Goal: Task Accomplishment & Management: Manage account settings

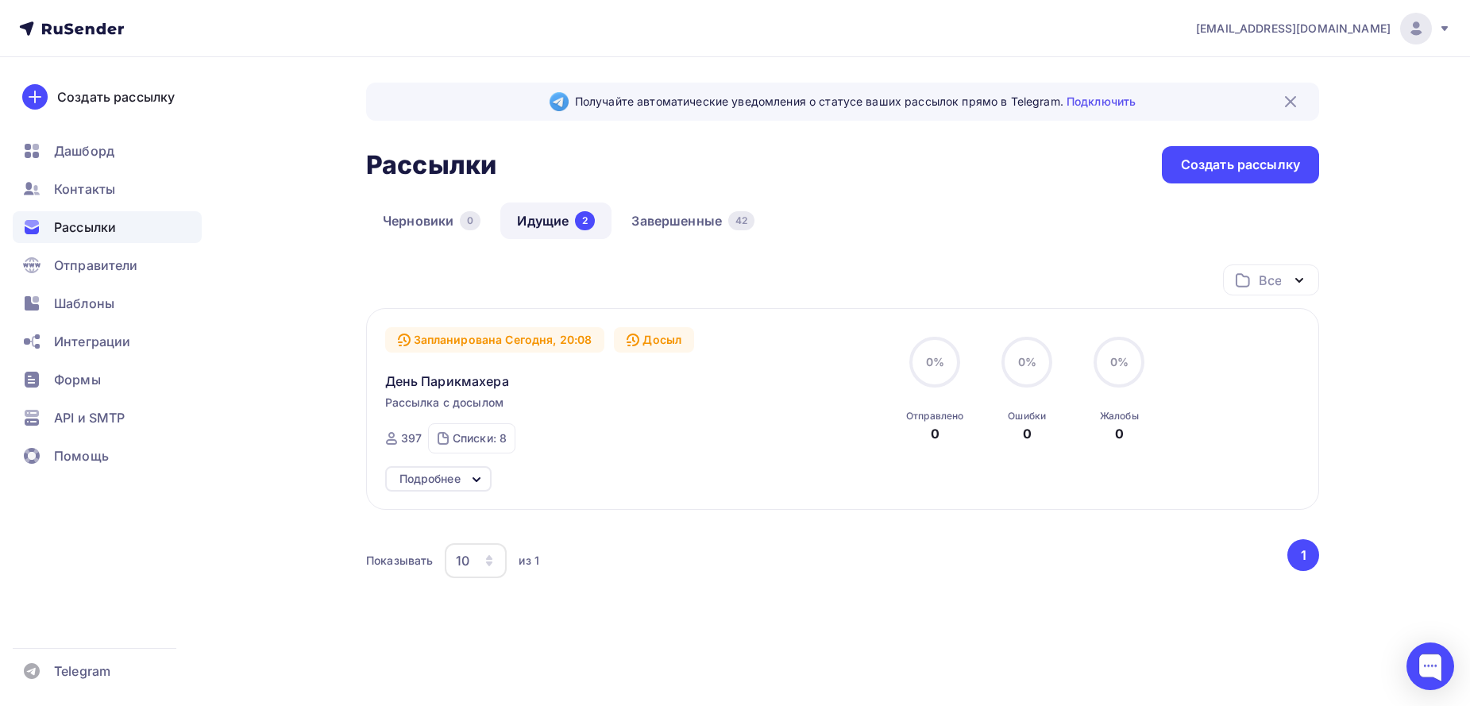
click at [102, 222] on span "Рассылки" at bounding box center [85, 227] width 62 height 19
click at [554, 222] on link "Идущие 2" at bounding box center [555, 221] width 111 height 37
click at [488, 382] on span "День Парикмахера" at bounding box center [447, 381] width 124 height 19
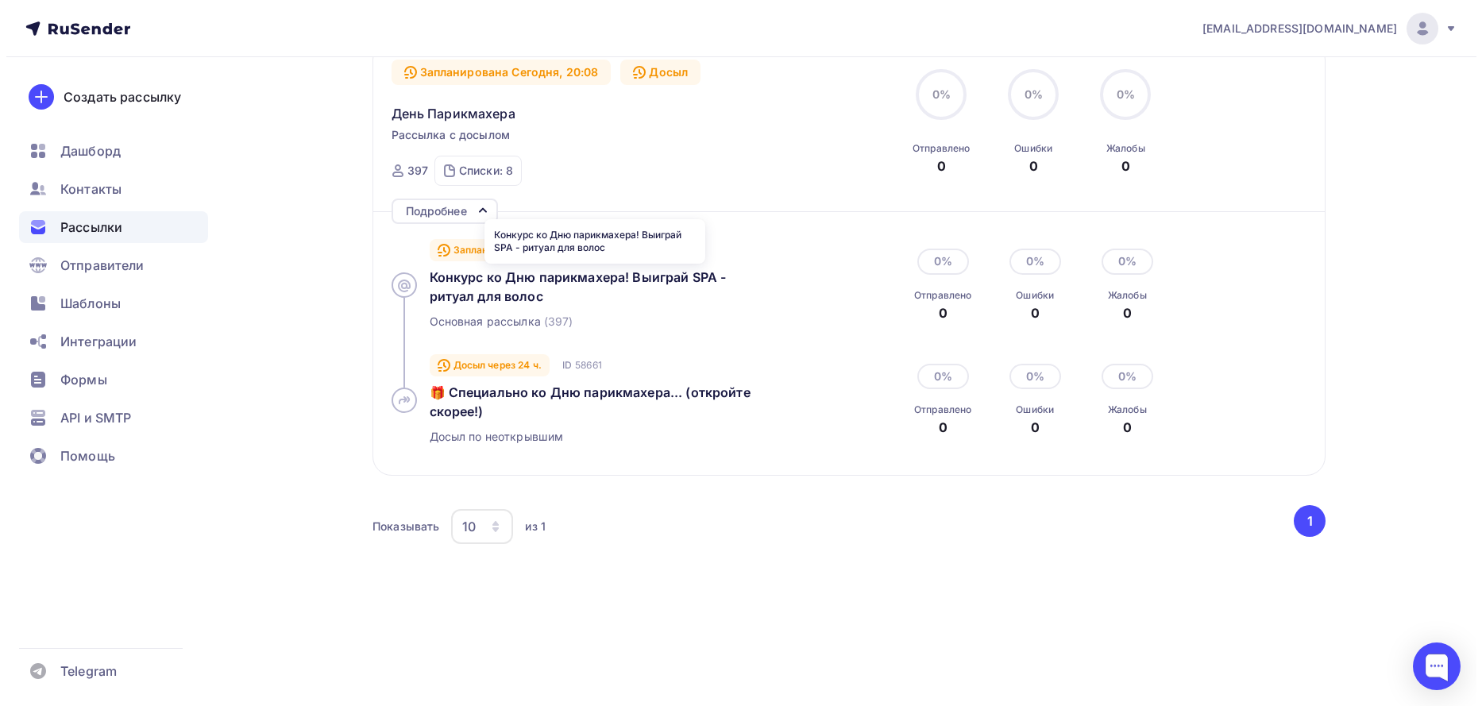
scroll to position [83, 0]
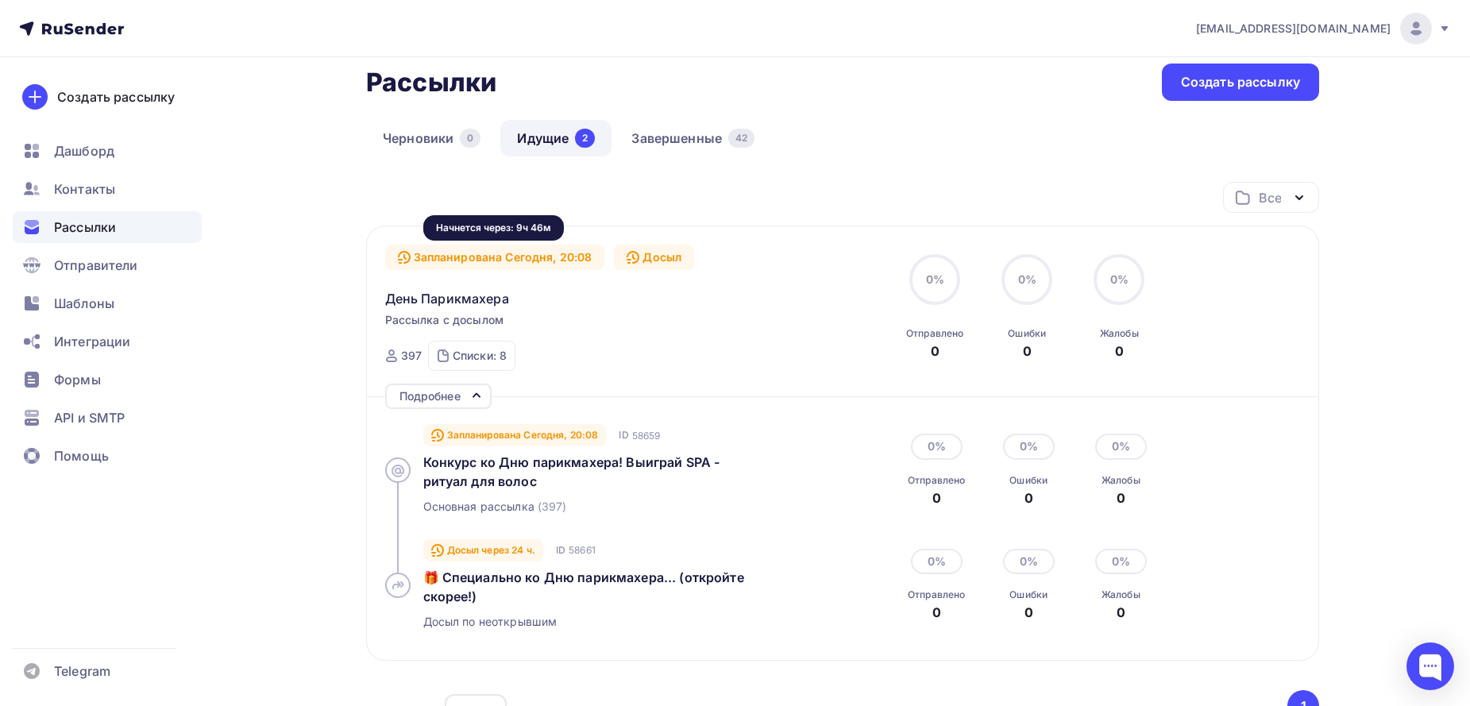
click at [489, 260] on div "Запланирована Сегодня, 20:08" at bounding box center [495, 257] width 220 height 25
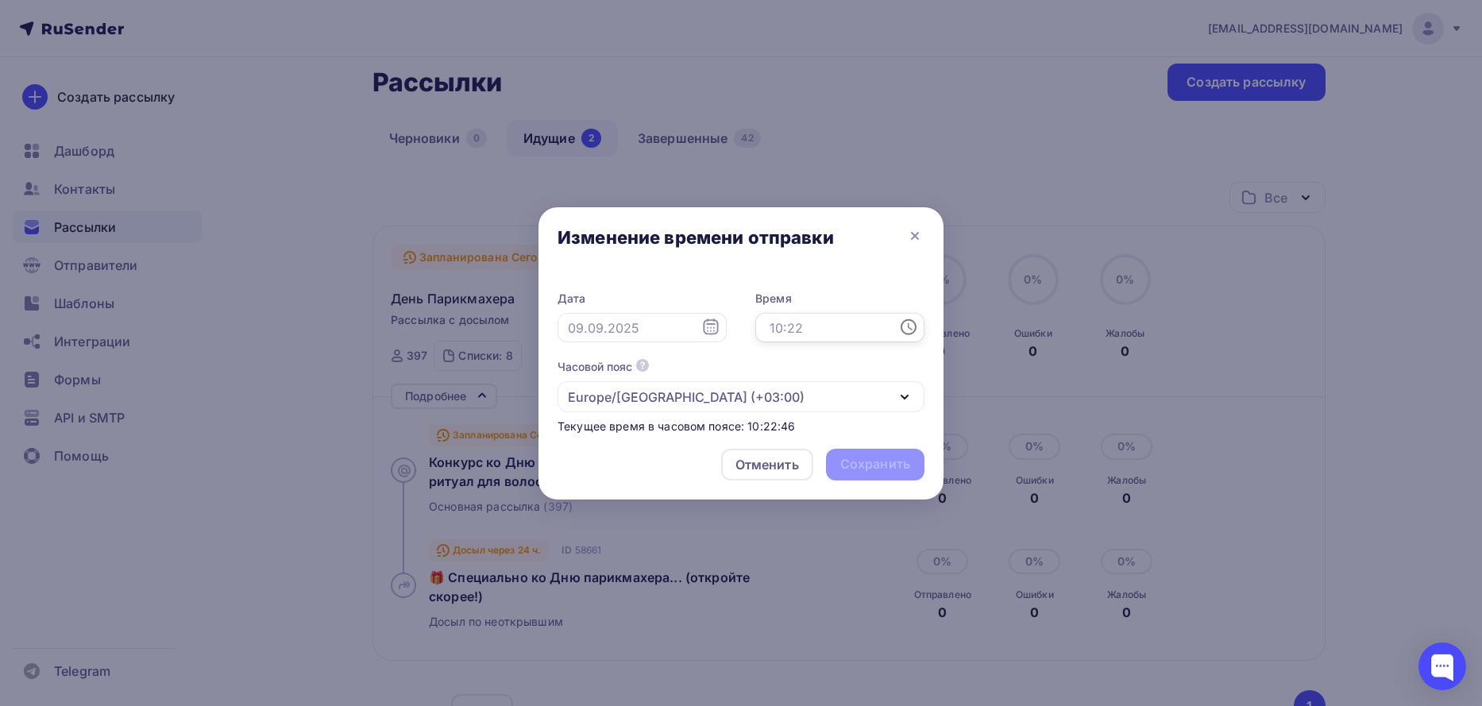
click at [787, 320] on input "text" at bounding box center [839, 328] width 169 height 30
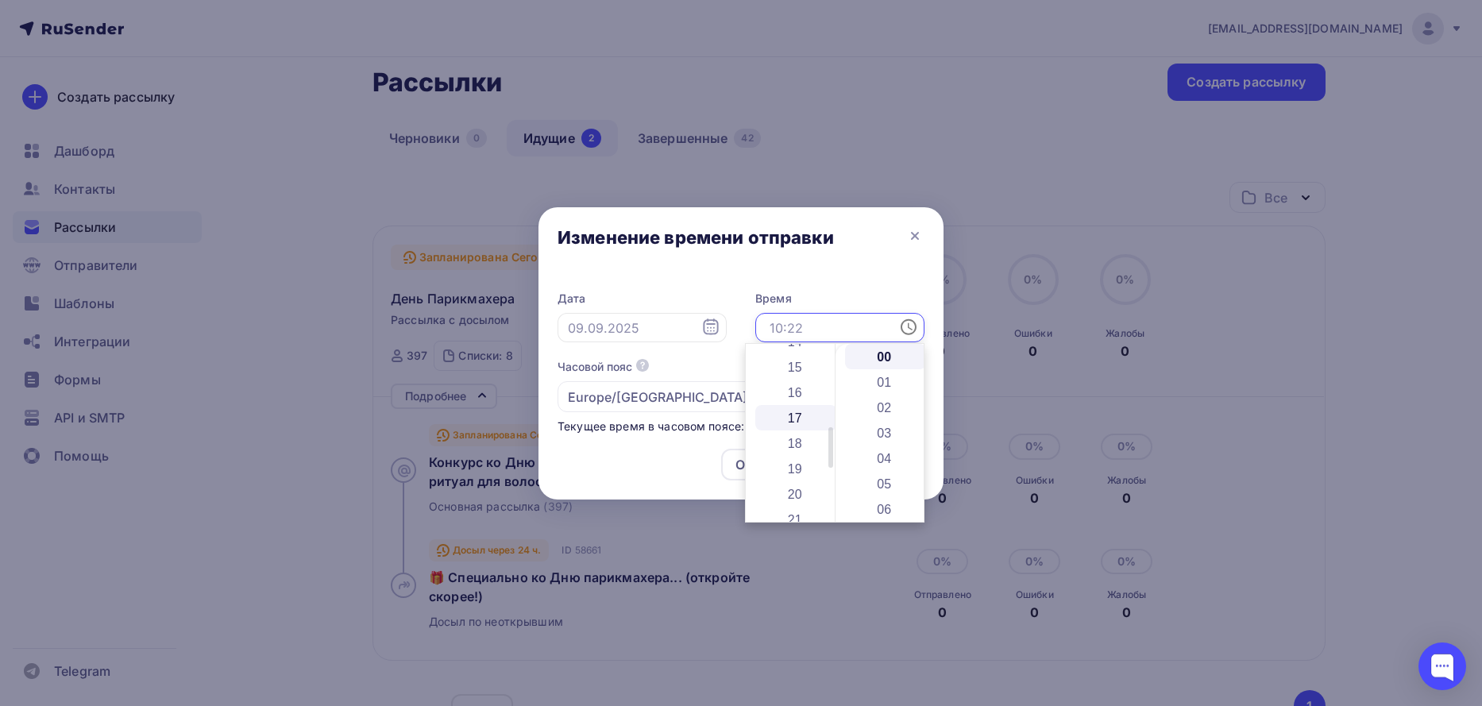
scroll to position [185, 0]
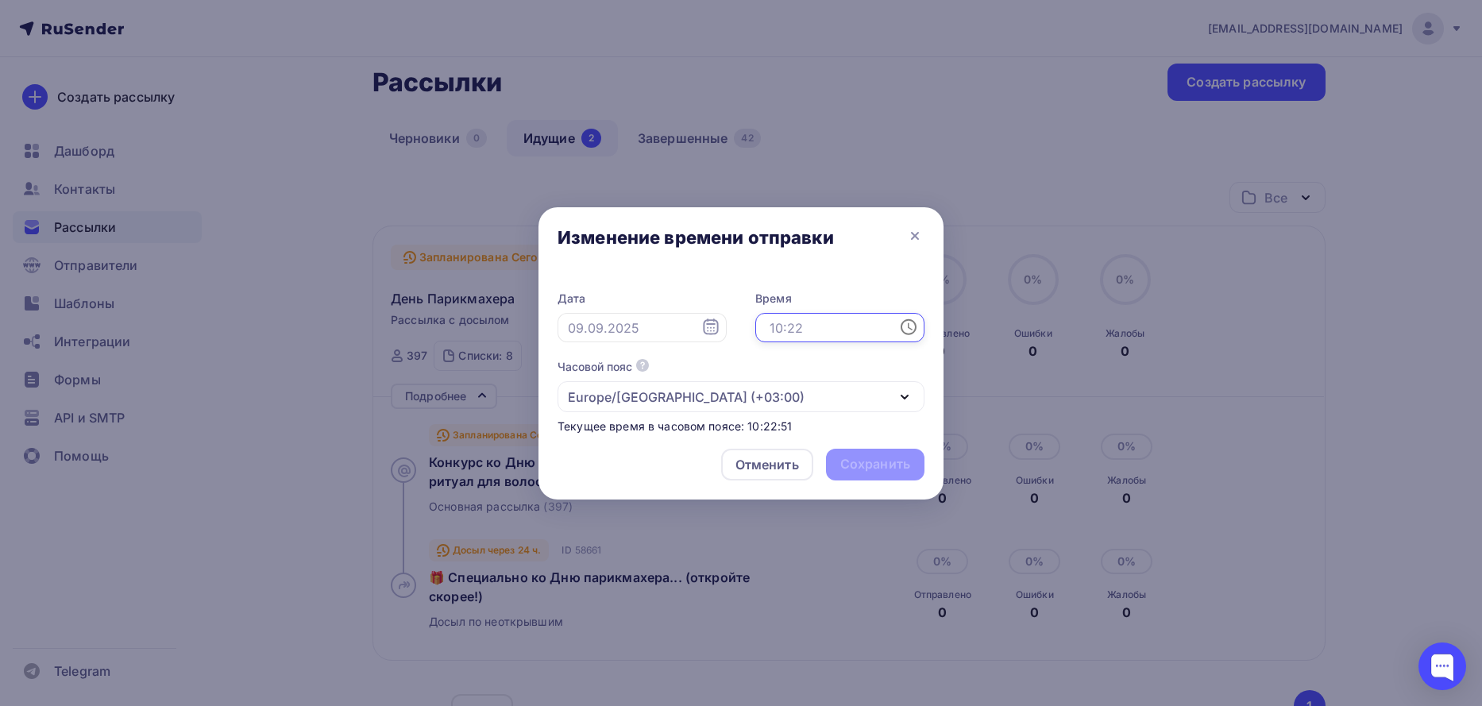
click at [724, 374] on div "Часовой пояс По умолчанию используется часовой пояс из настроек вашего акаунта …" at bounding box center [740, 385] width 367 height 53
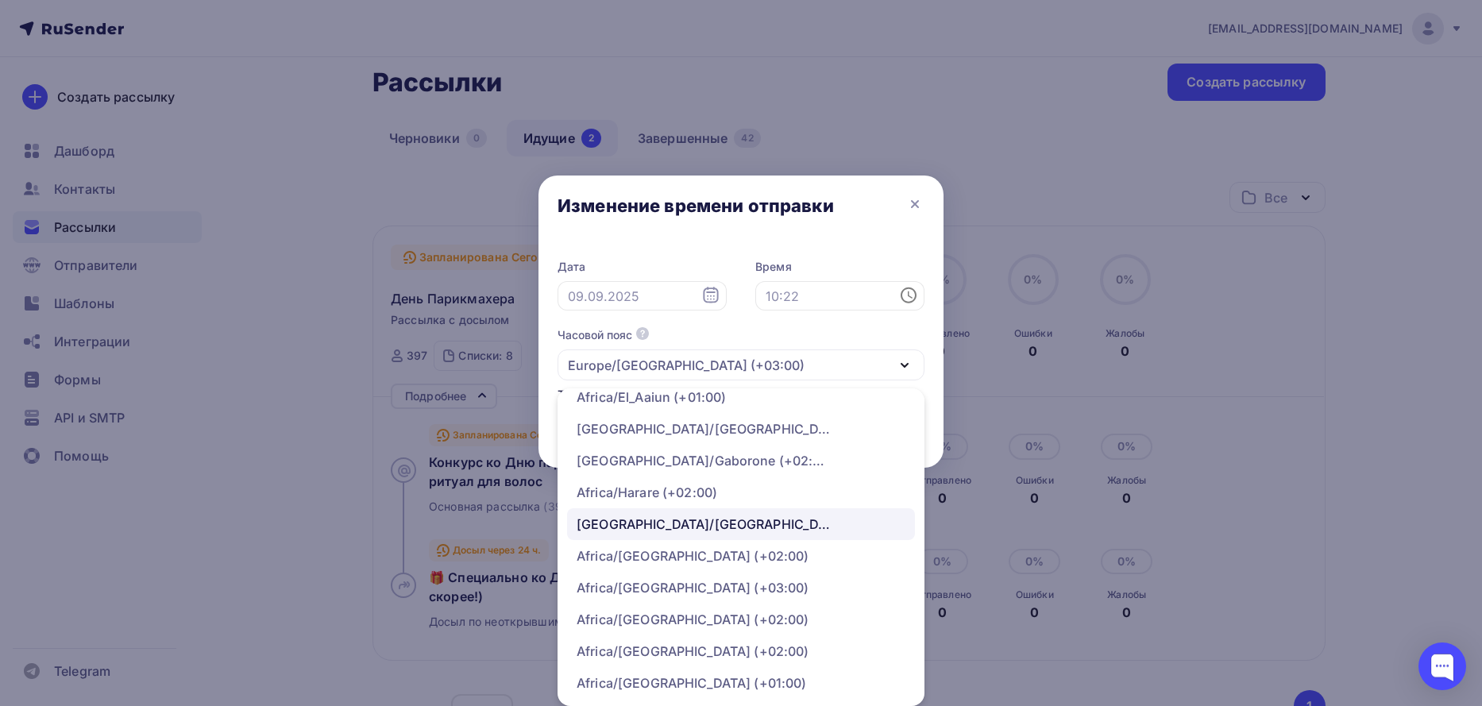
scroll to position [0, 0]
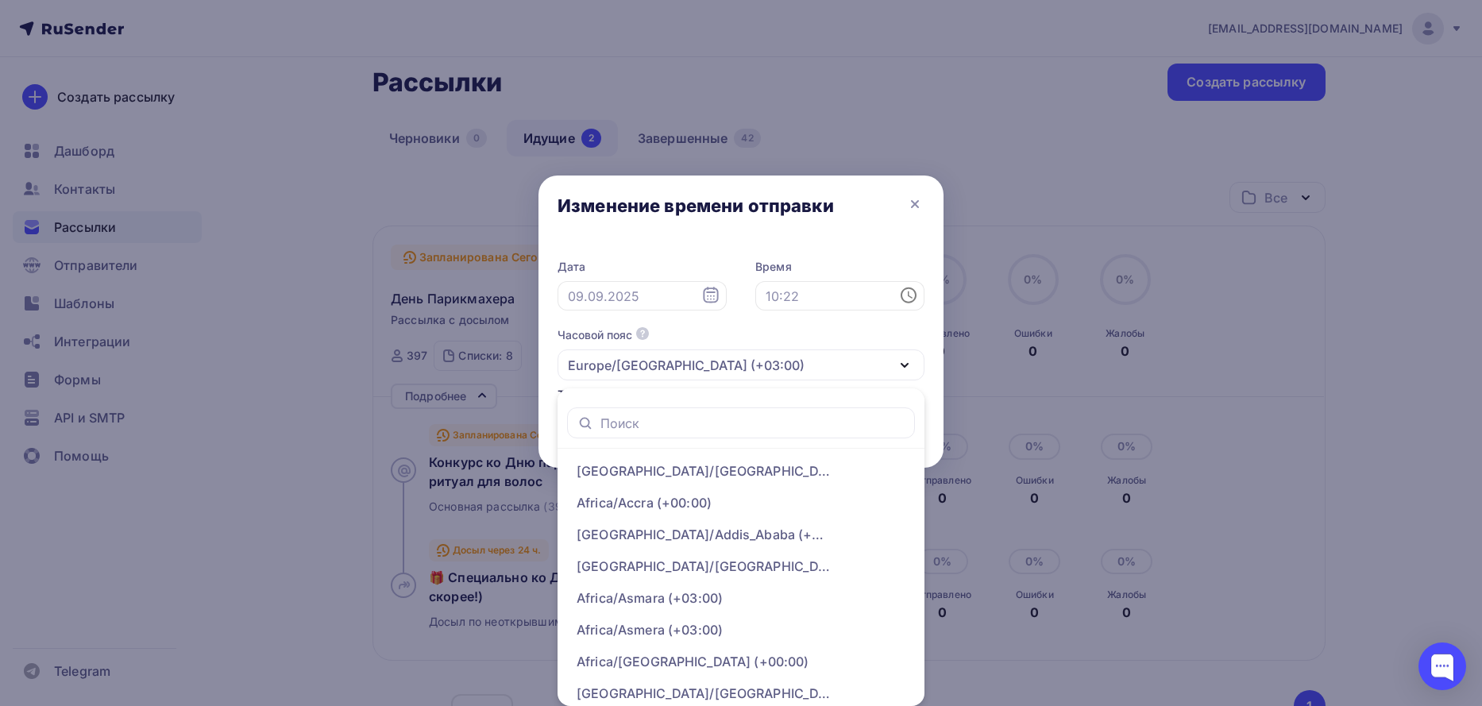
click at [799, 332] on div "Часовой пояс По умолчанию используется часовой пояс из настроек вашего акаунта …" at bounding box center [740, 353] width 367 height 53
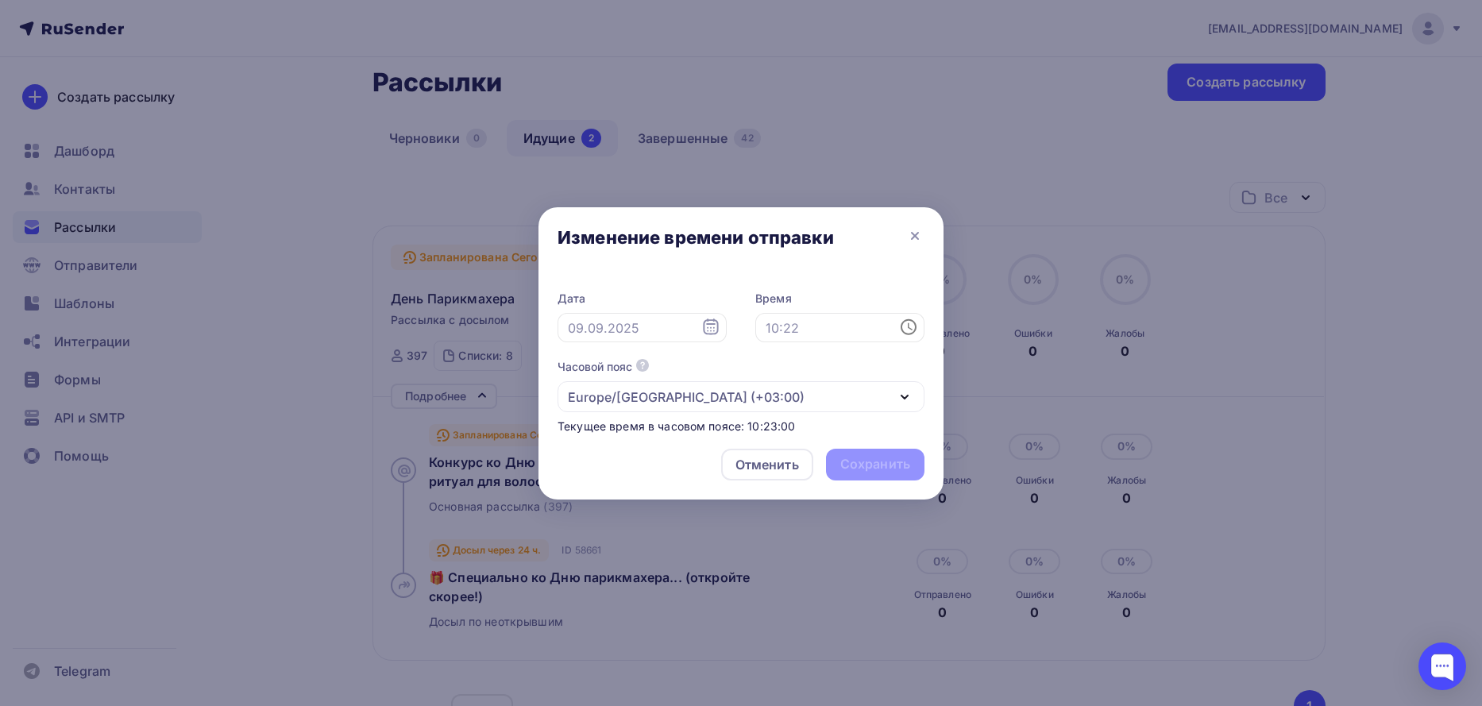
click at [900, 398] on icon "button" at bounding box center [904, 397] width 19 height 19
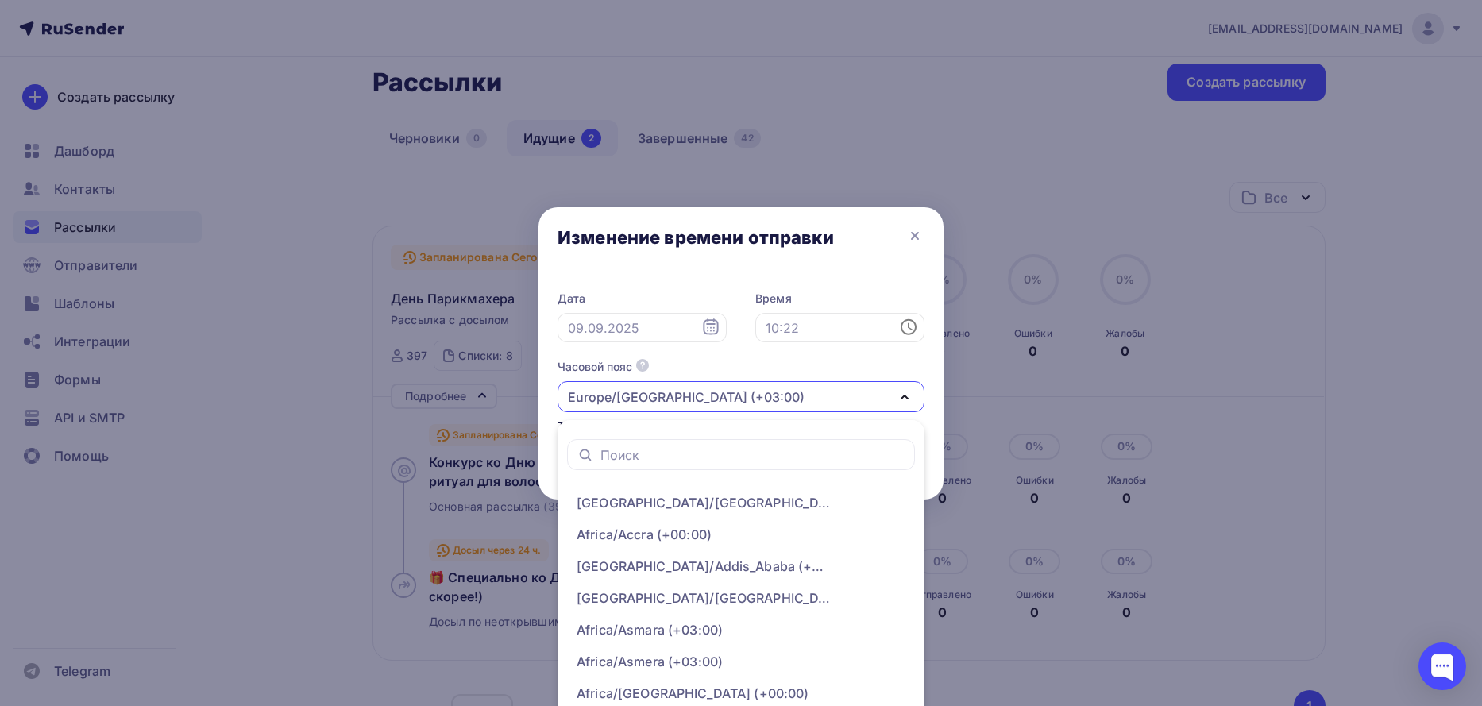
scroll to position [32, 0]
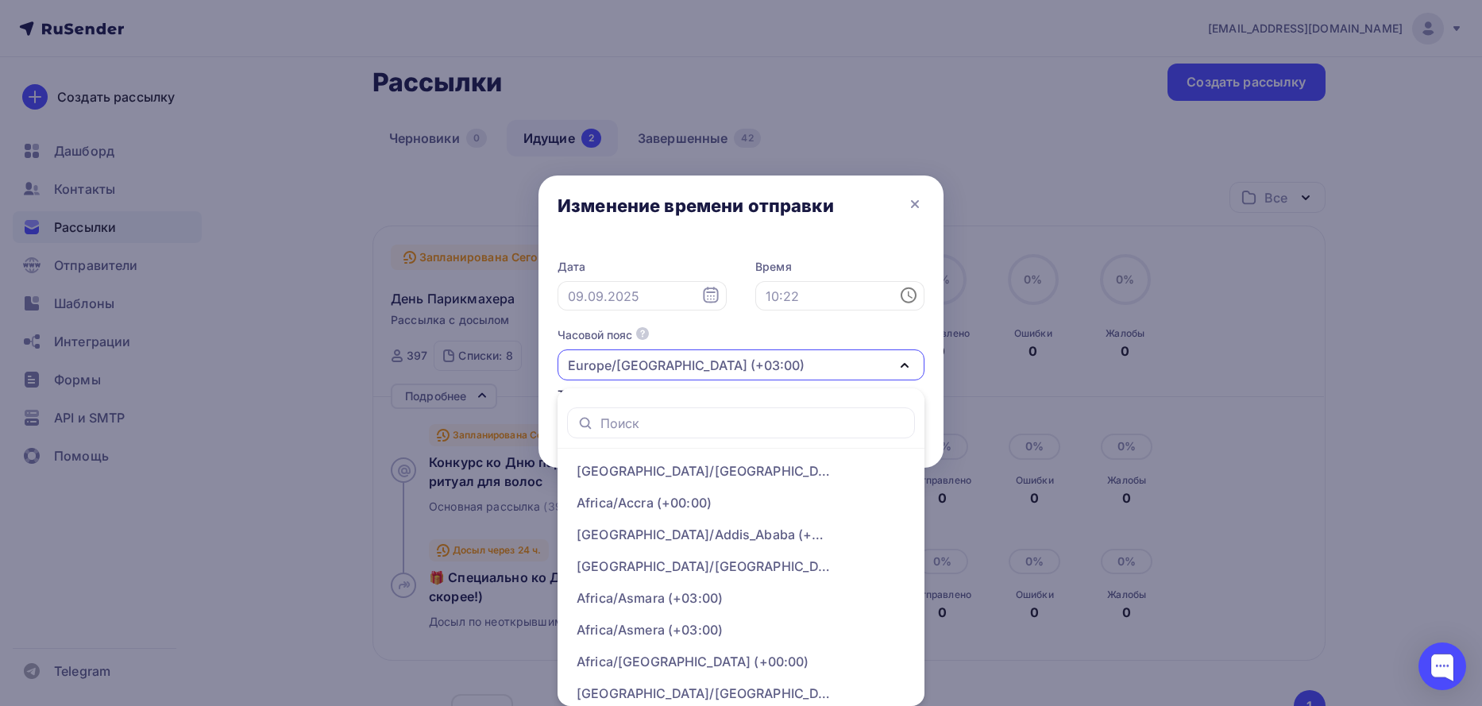
click at [873, 317] on div "Дата Время Часовой пояс По умолчанию используется часовой пояс из настроек ваше…" at bounding box center [740, 331] width 367 height 145
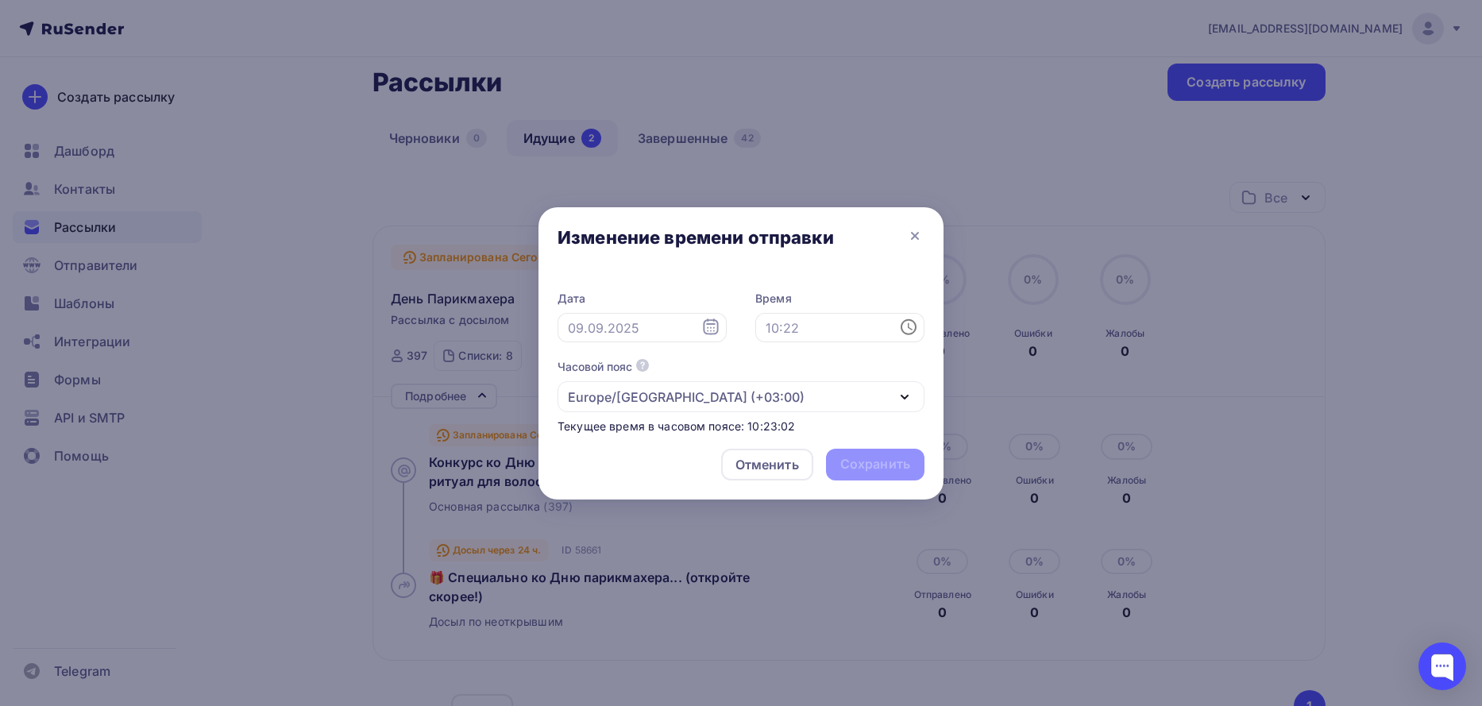
scroll to position [0, 0]
click at [827, 320] on input "text" at bounding box center [839, 328] width 169 height 30
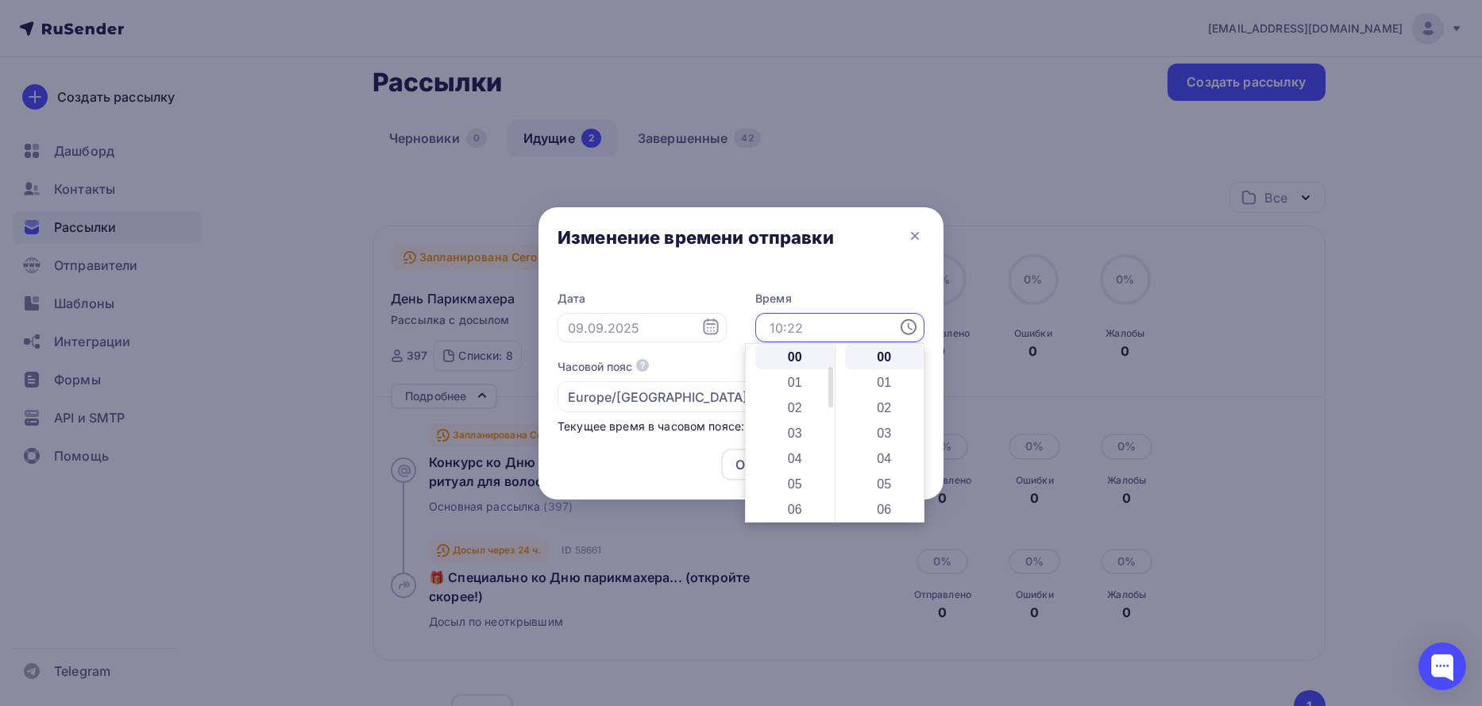
scroll to position [185, 0]
click at [793, 426] on li "10" at bounding box center [796, 425] width 82 height 25
drag, startPoint x: 919, startPoint y: 361, endPoint x: 916, endPoint y: 432, distance: 70.8
click at [916, 432] on div "00 01 02 03 04 05 06 07 08 09 10 11 12 13 14 15 16 17 18 19 20 21 22 23 24 25 2…" at bounding box center [880, 433] width 90 height 178
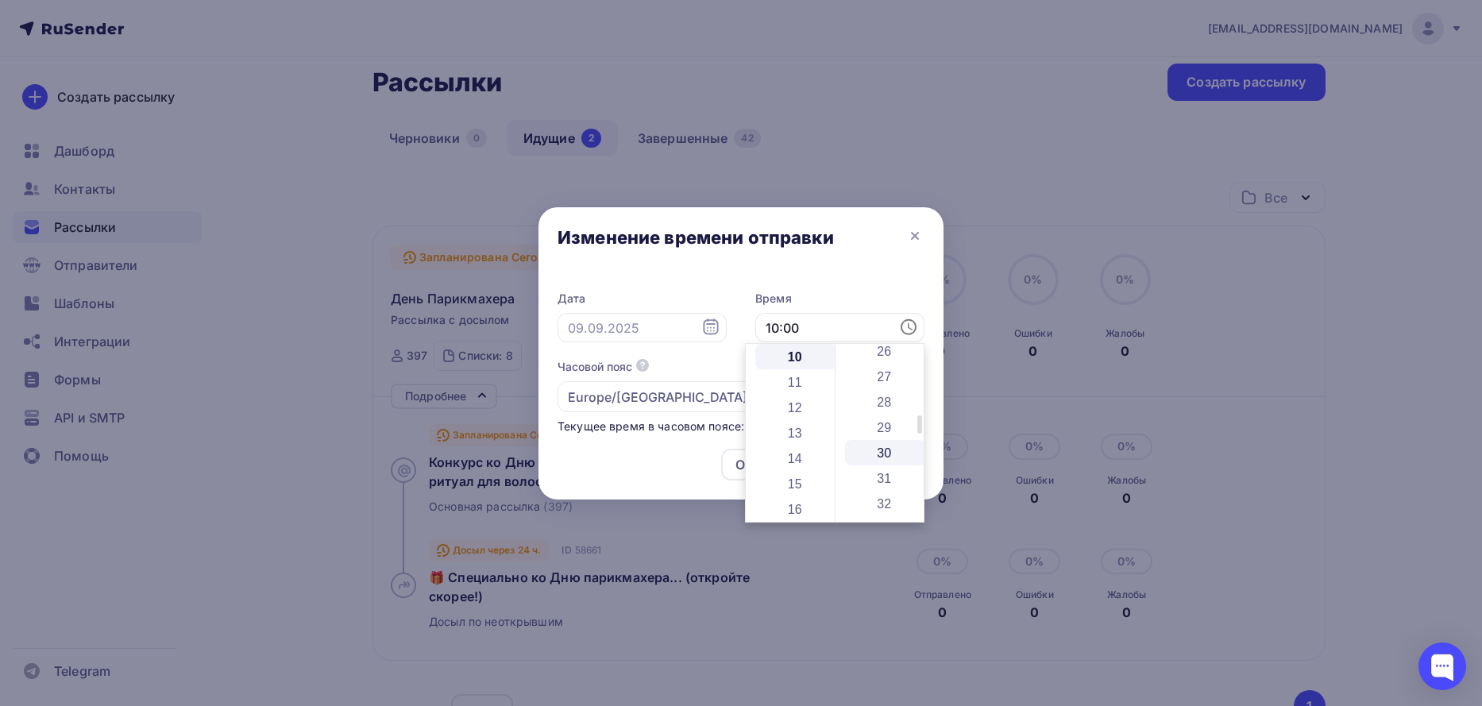
click at [886, 441] on li "30" at bounding box center [886, 452] width 82 height 25
type input "10:30"
click at [886, 289] on div "Дата Время 10:30 Часовой пояс По умолчанию используется часовой пояс из настрое…" at bounding box center [740, 355] width 405 height 162
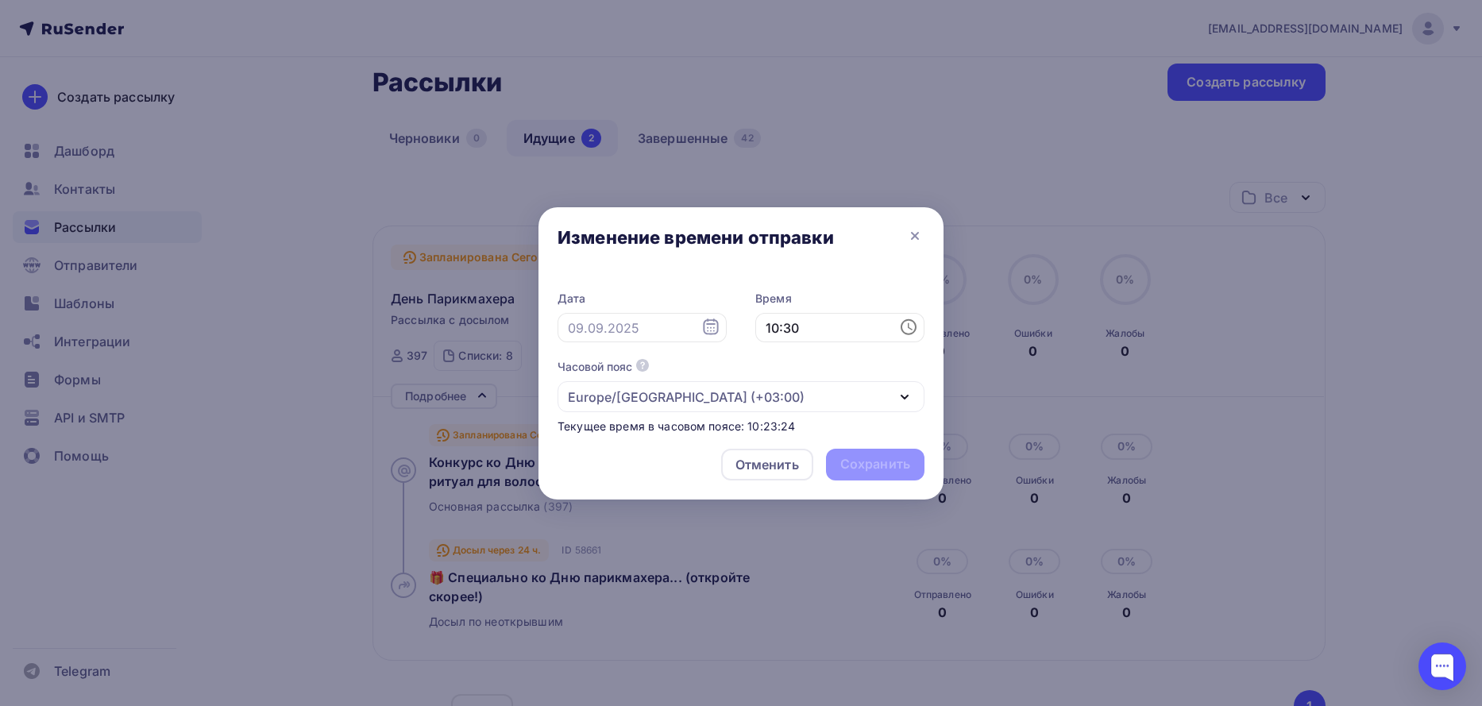
click at [825, 405] on div "Europe/[GEOGRAPHIC_DATA] (+03:00)" at bounding box center [740, 396] width 367 height 31
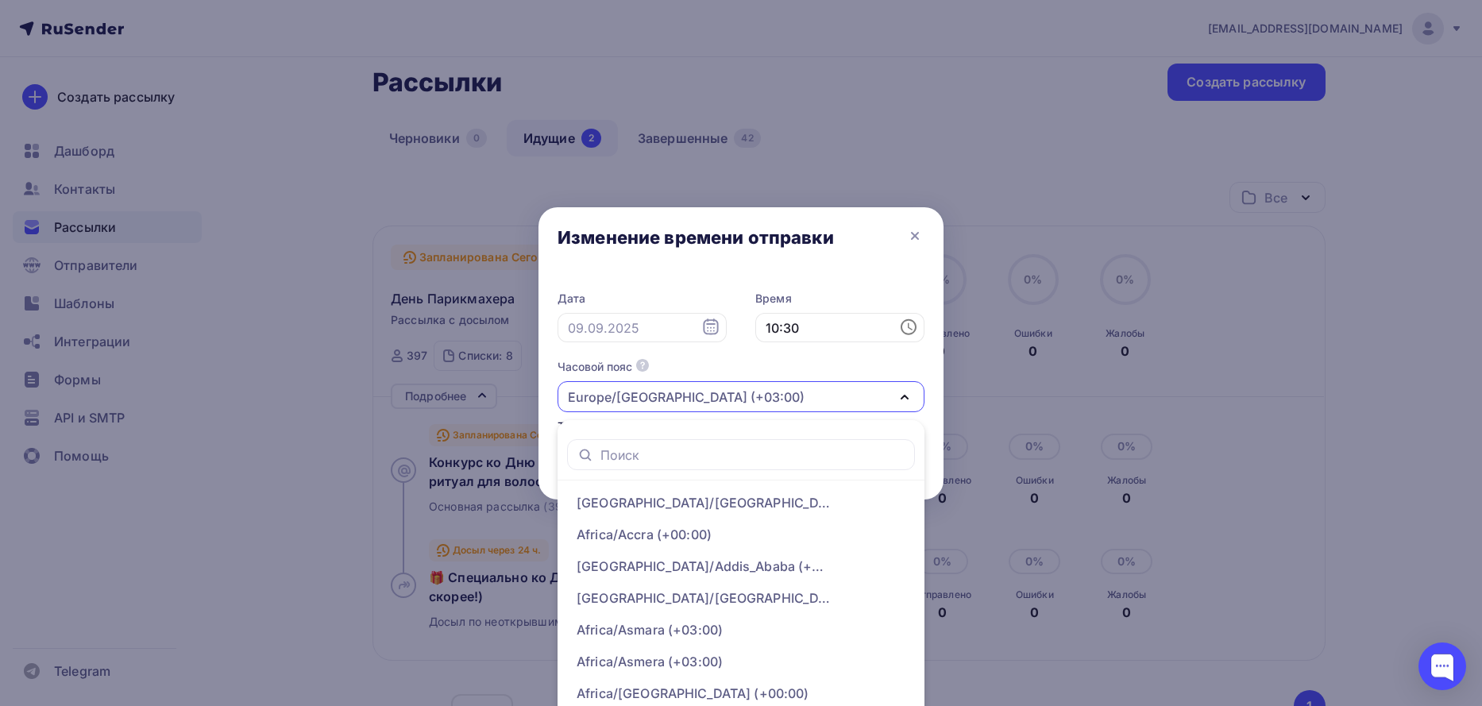
scroll to position [32, 0]
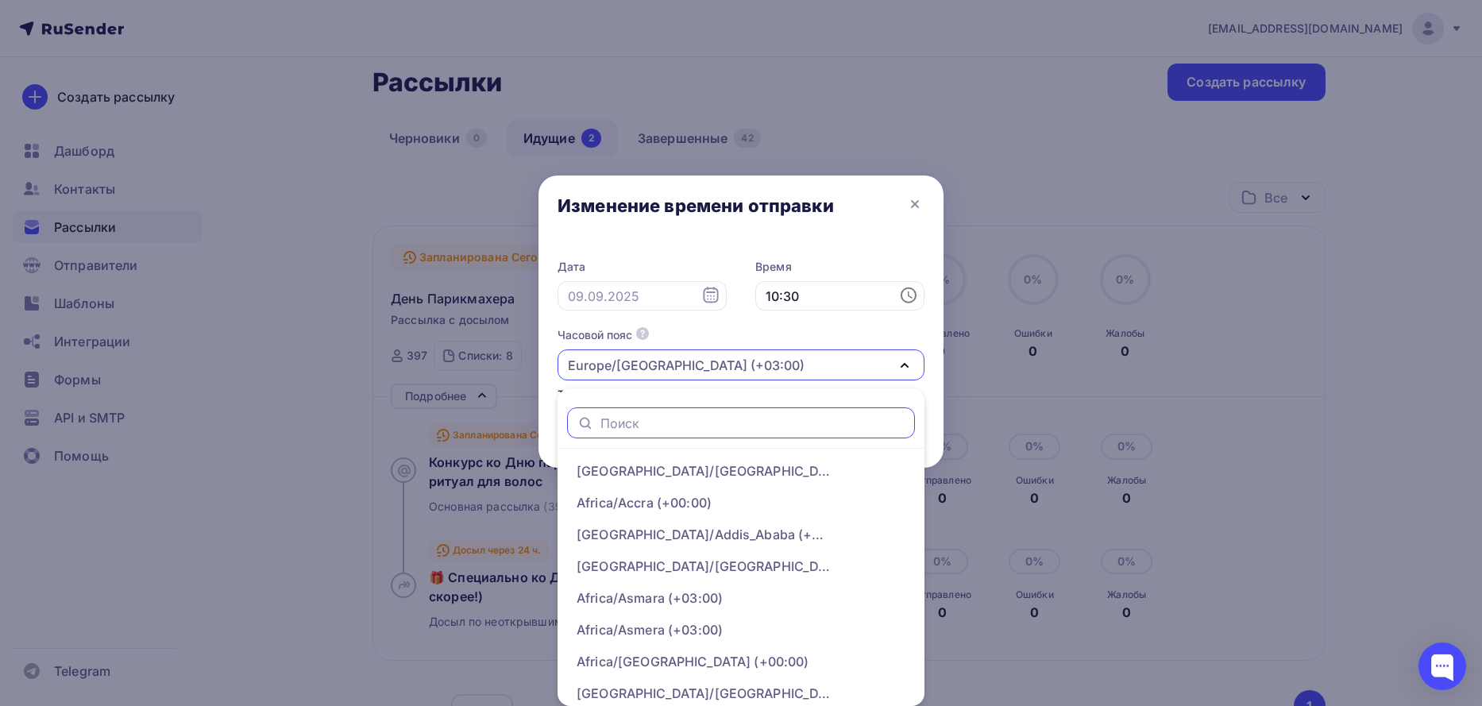
click at [654, 415] on input "text" at bounding box center [753, 423] width 306 height 17
click at [706, 303] on icon at bounding box center [710, 295] width 19 height 19
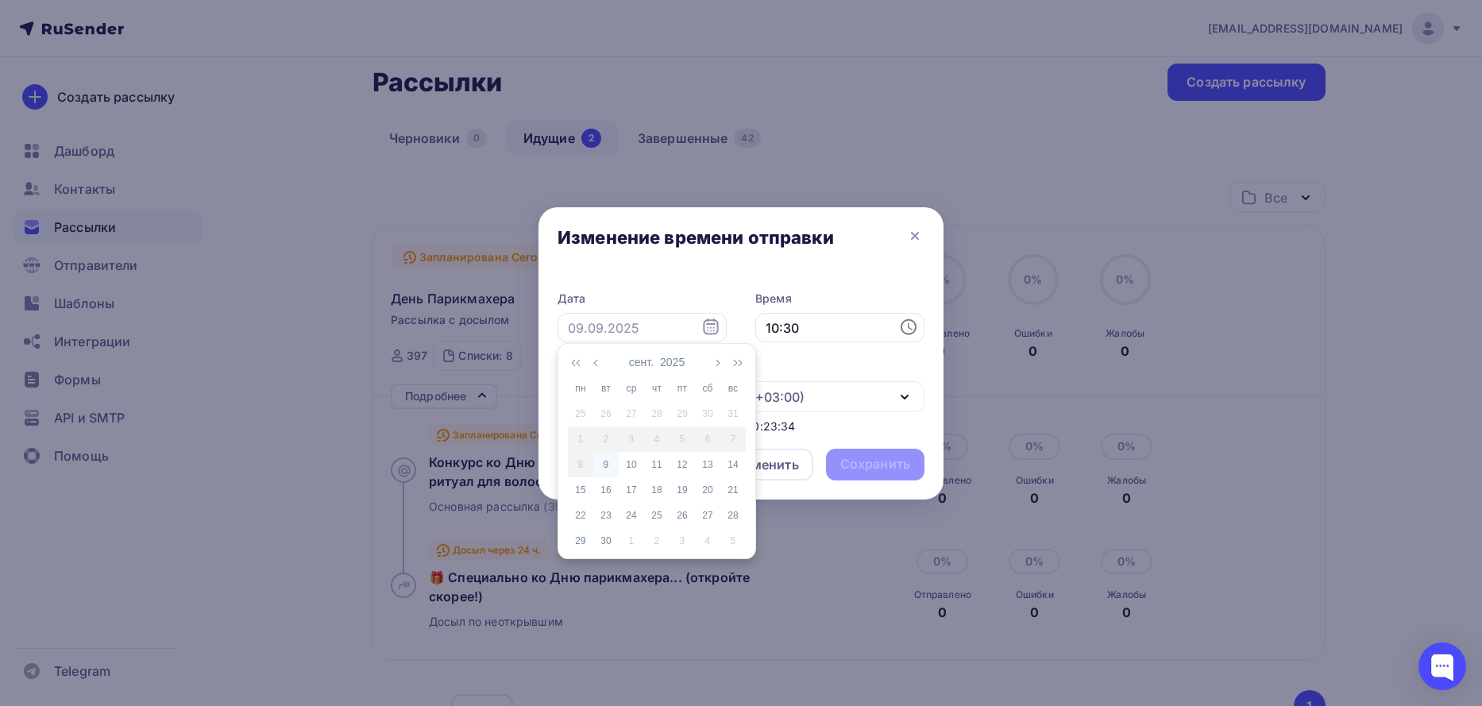
click at [604, 471] on div "9" at bounding box center [605, 464] width 25 height 14
type input "[DATE]"
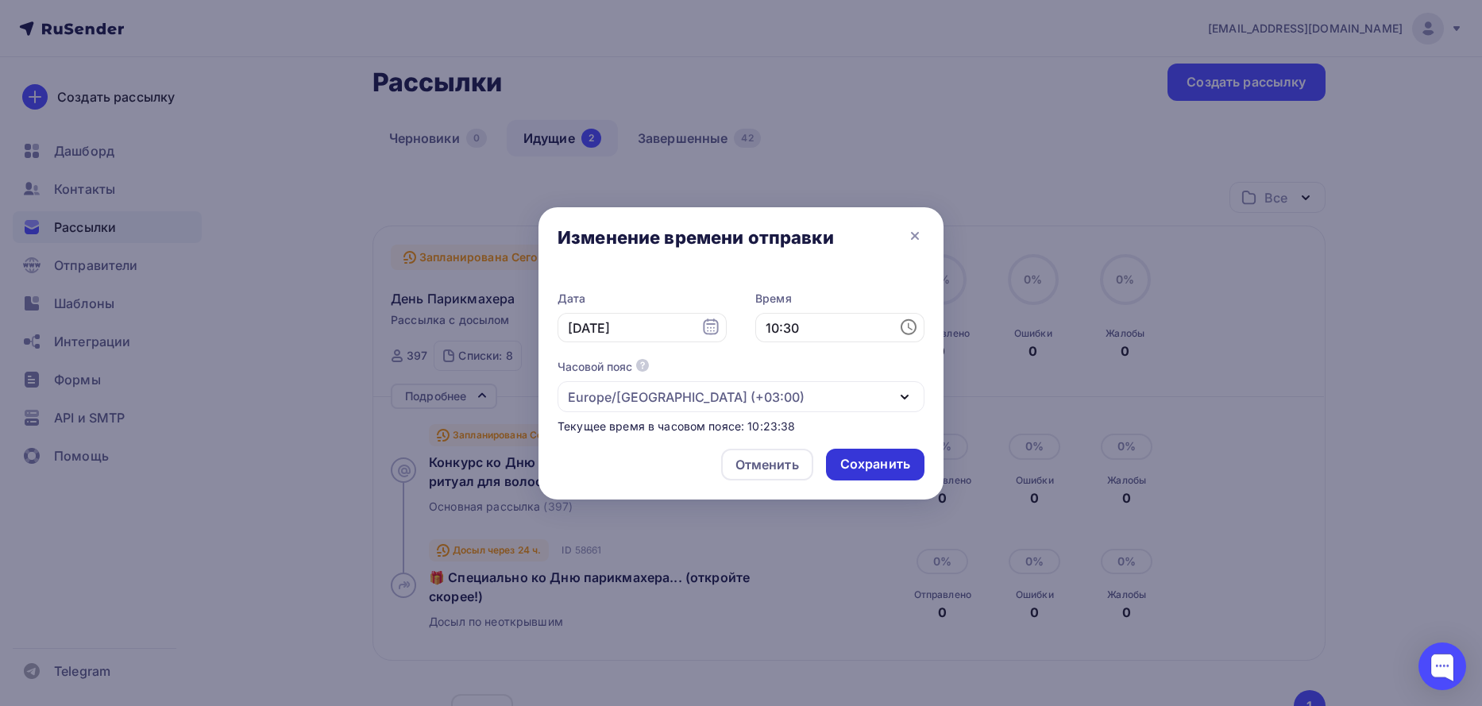
click at [878, 465] on div "Сохранить" at bounding box center [875, 464] width 70 height 18
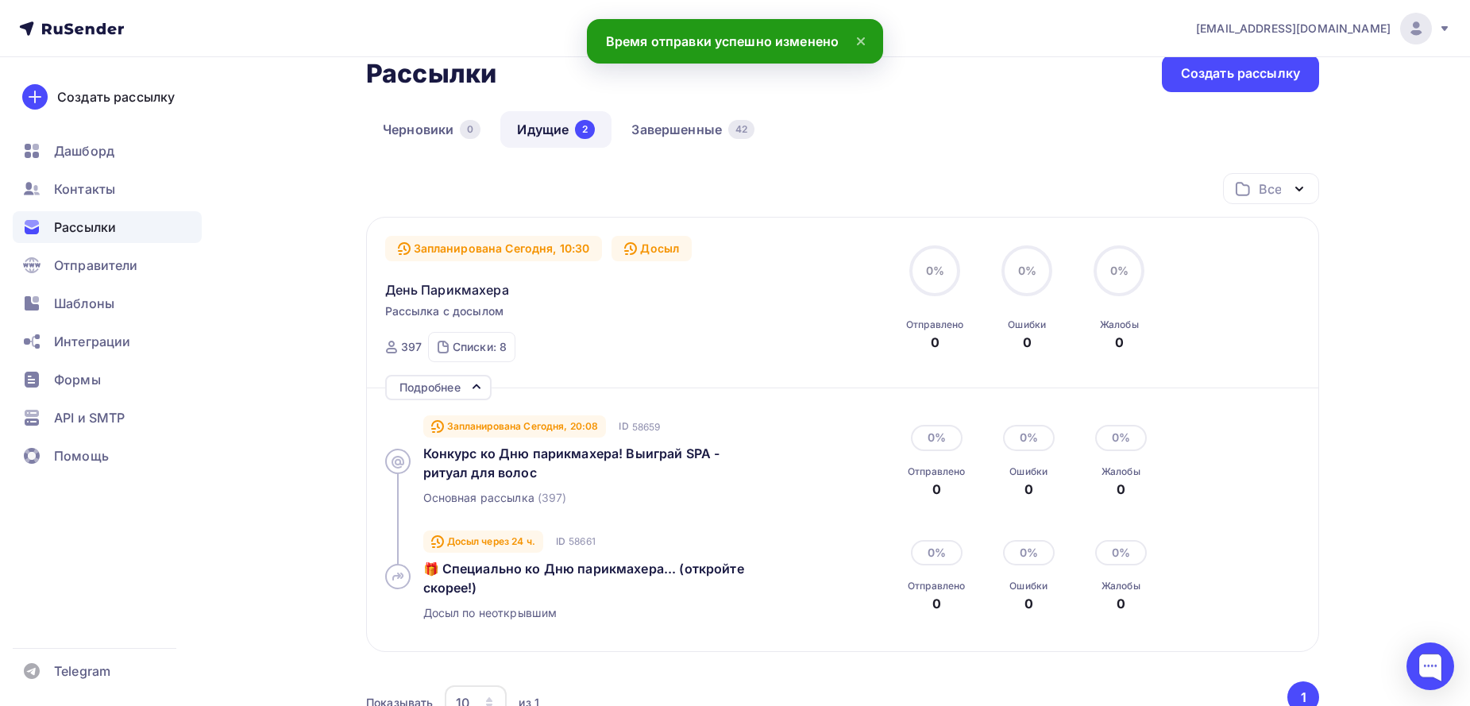
scroll to position [185, 0]
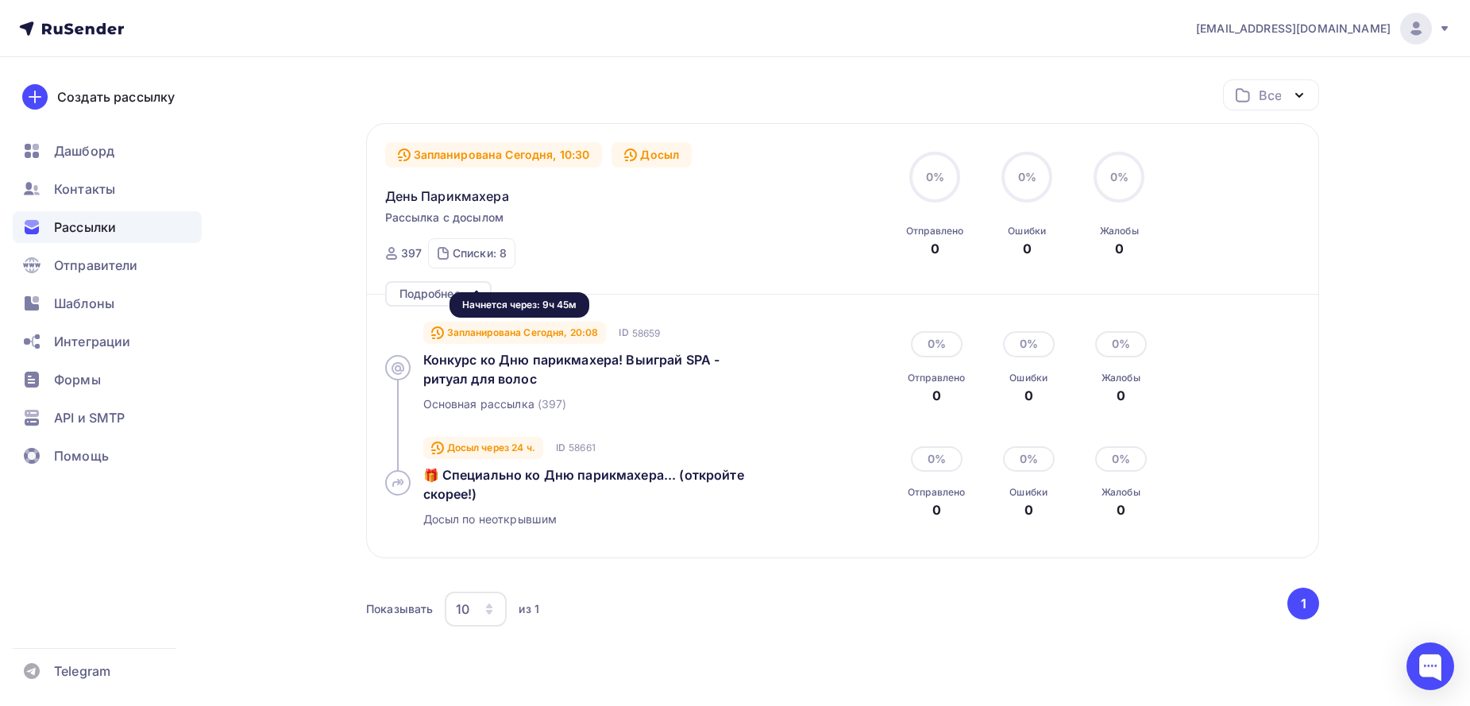
click at [527, 339] on div "Запланирована Сегодня, 20:08" at bounding box center [514, 333] width 183 height 22
click at [1305, 101] on icon "button" at bounding box center [1299, 95] width 19 height 19
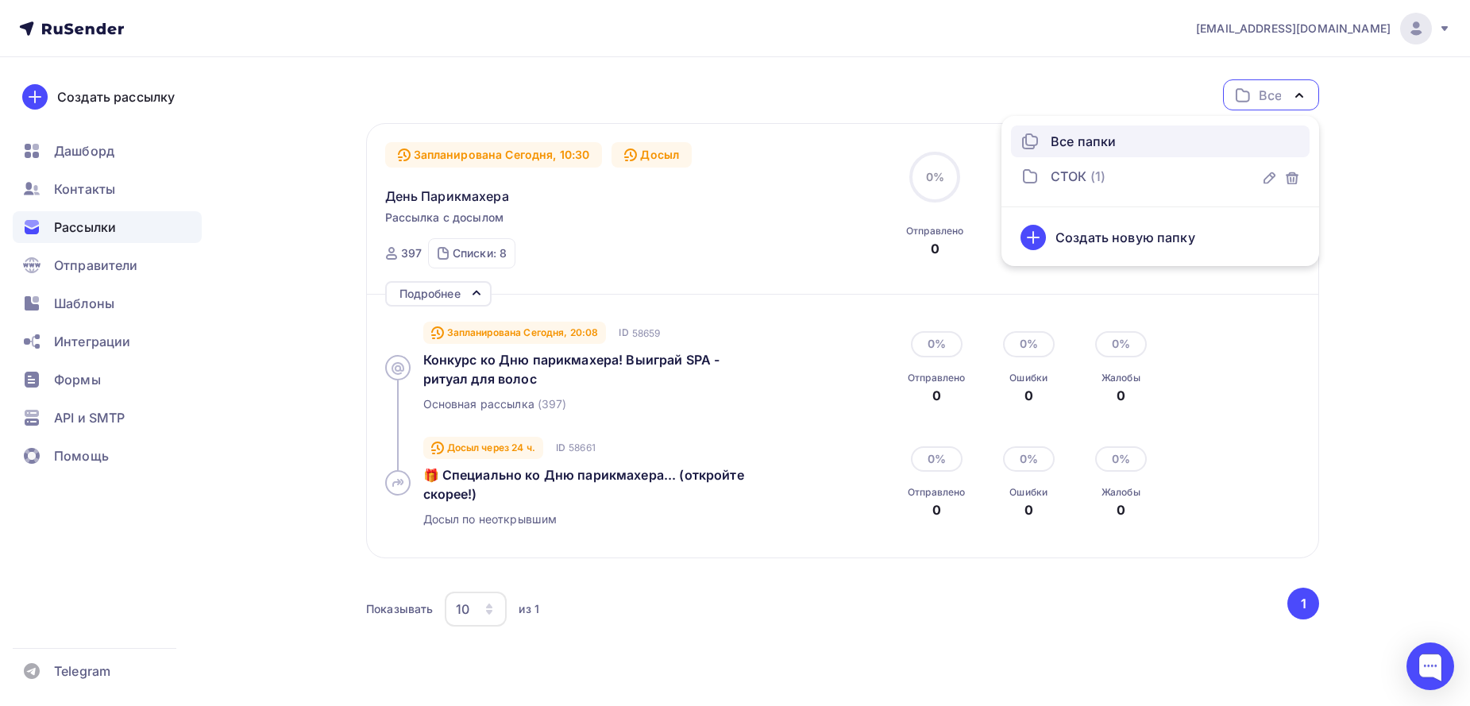
click at [1311, 388] on div "Запланирована Сегодня, 10:30 Досыл День Парикмахера Рассылка с досылом Отправка…" at bounding box center [842, 340] width 953 height 435
click at [1291, 97] on icon "button" at bounding box center [1299, 95] width 19 height 19
click at [651, 151] on div "Досыл" at bounding box center [651, 154] width 80 height 25
click at [451, 291] on div "Подробнее" at bounding box center [429, 293] width 61 height 19
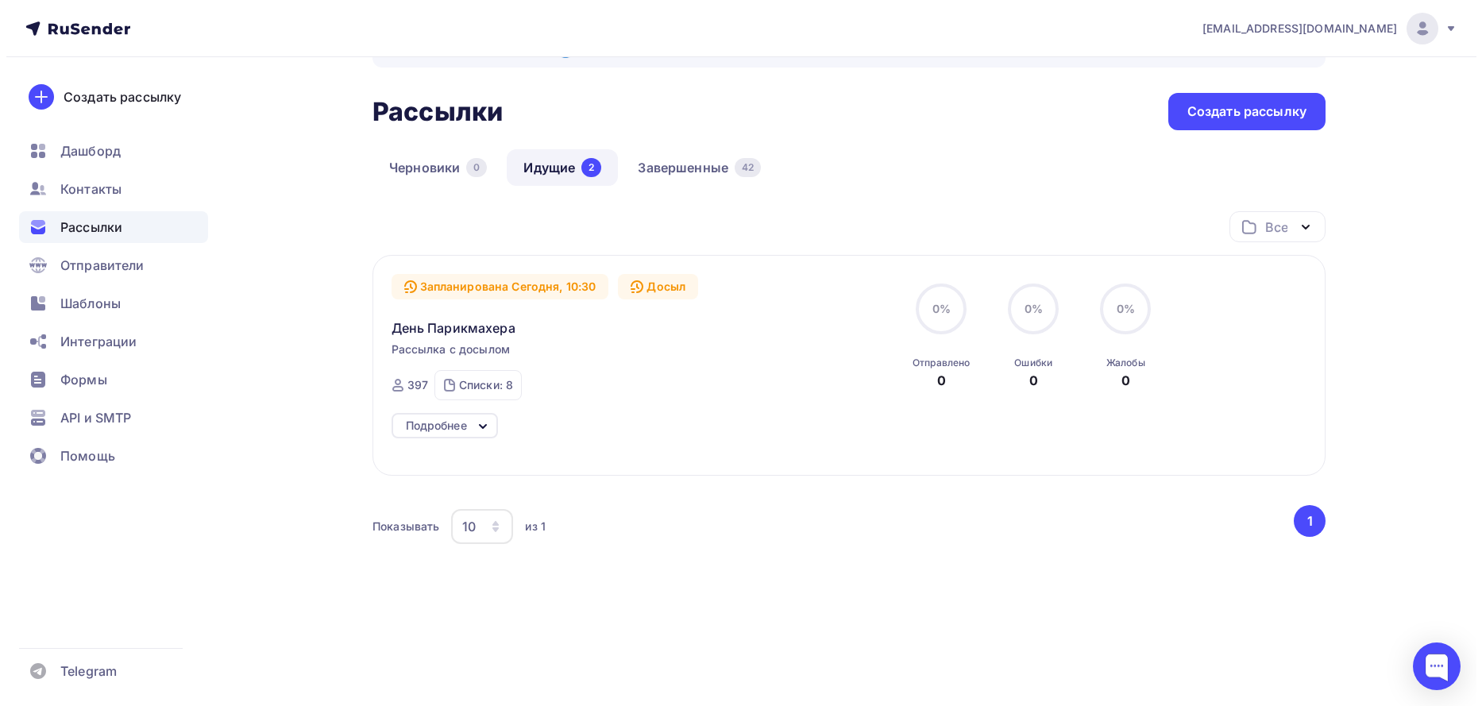
scroll to position [34, 0]
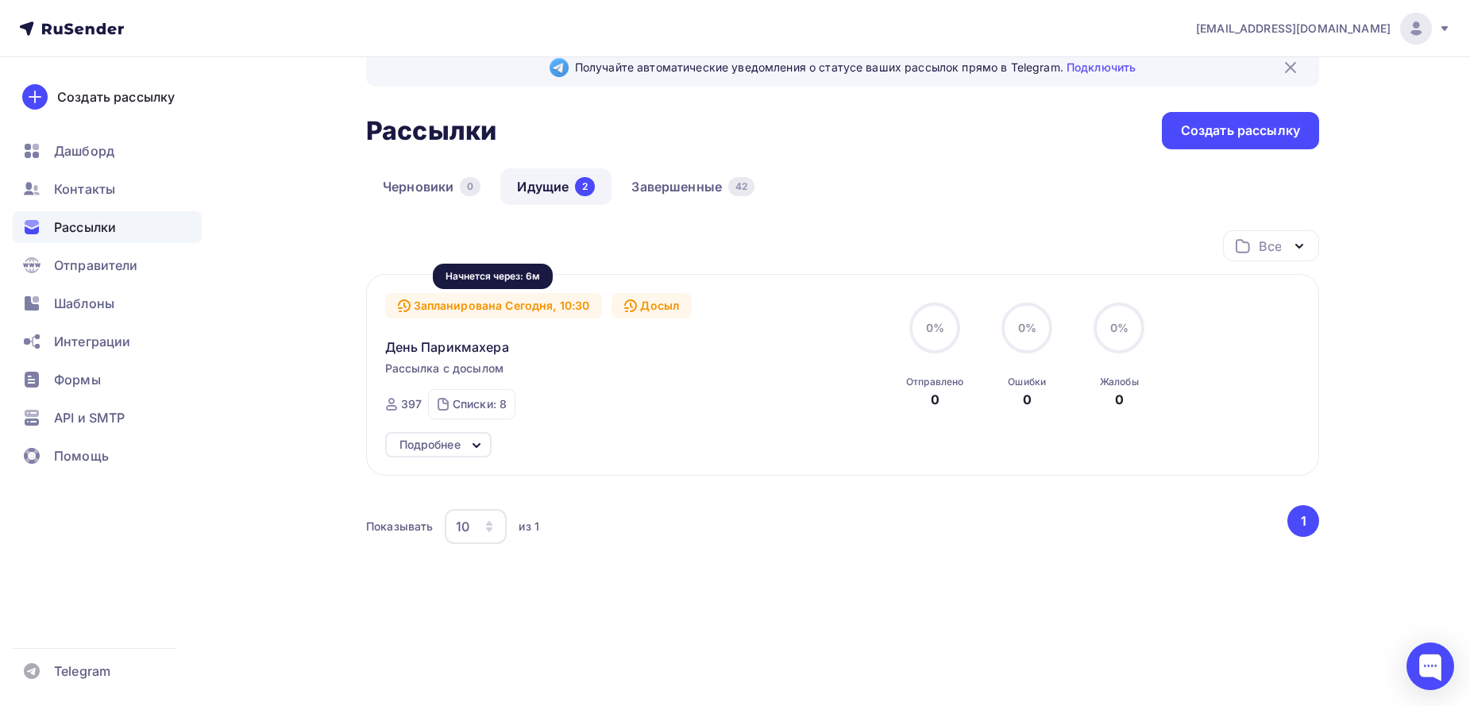
click at [461, 303] on div "Запланирована Сегодня, 10:30" at bounding box center [494, 305] width 218 height 25
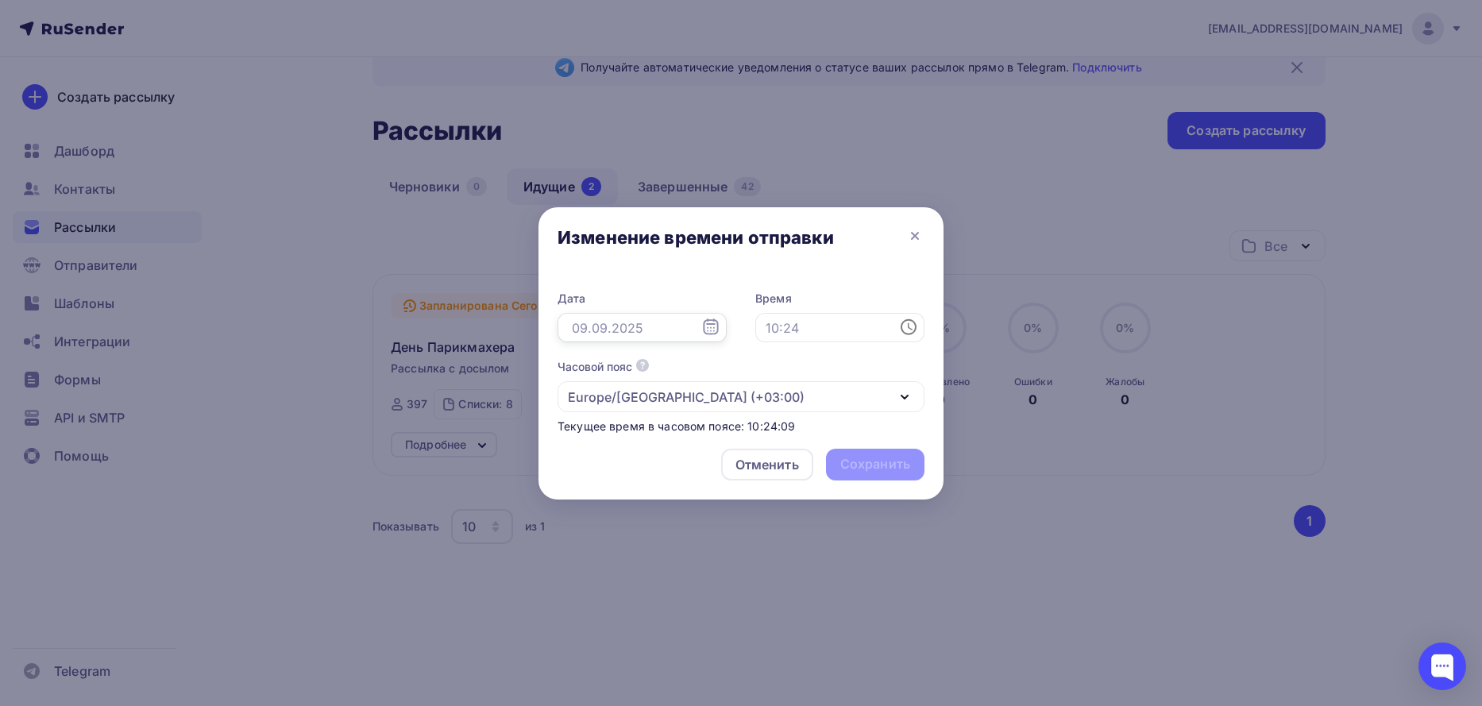
click at [588, 326] on input "text" at bounding box center [641, 328] width 169 height 30
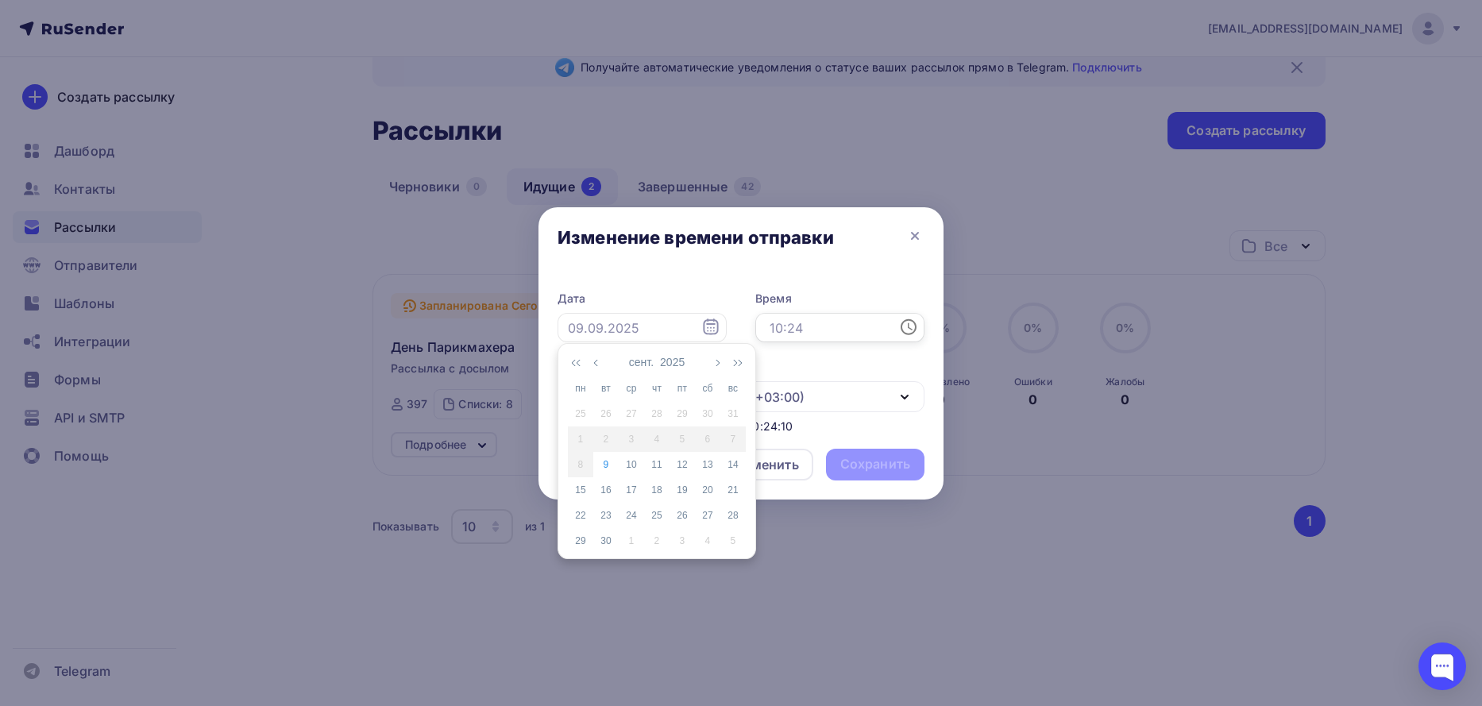
click at [816, 326] on input "text" at bounding box center [839, 328] width 169 height 30
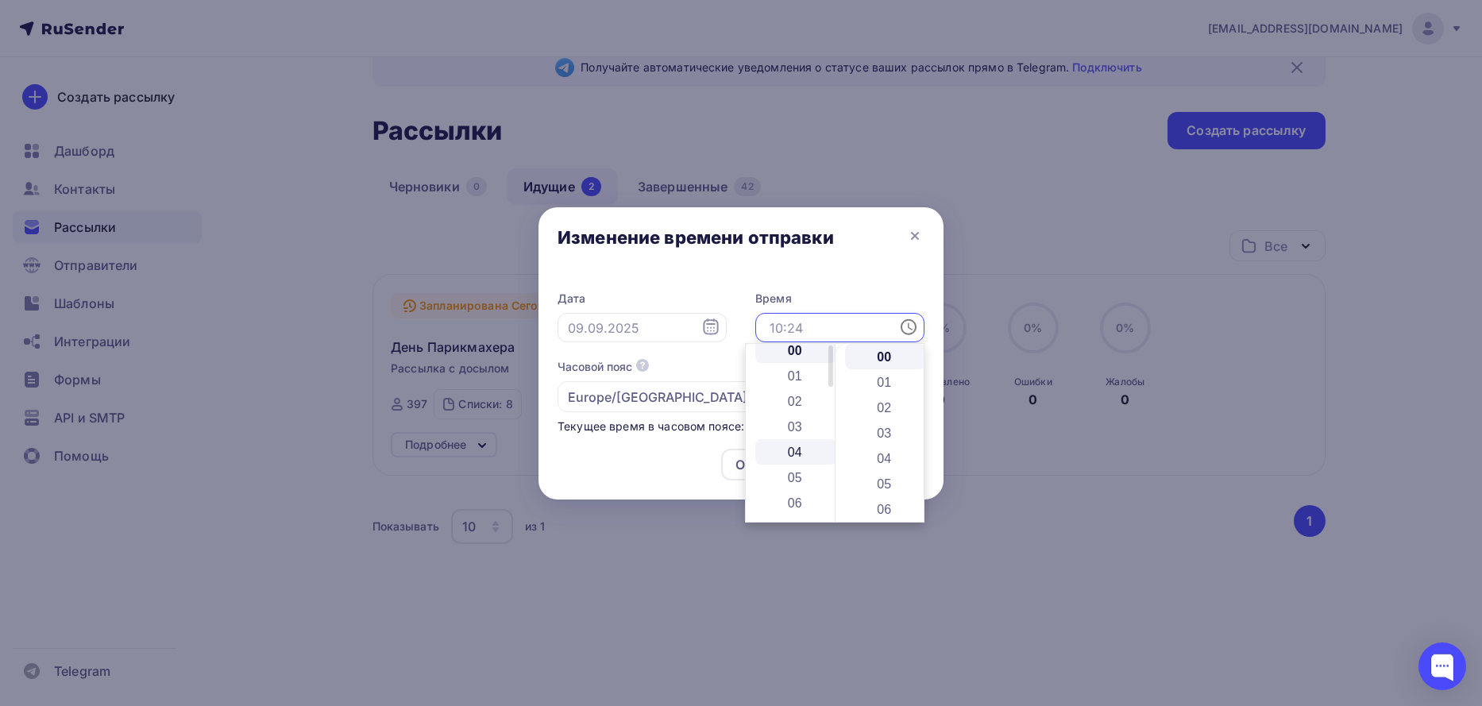
scroll to position [0, 0]
click at [803, 336] on input "text" at bounding box center [839, 328] width 169 height 30
click at [799, 423] on li "10" at bounding box center [796, 425] width 82 height 25
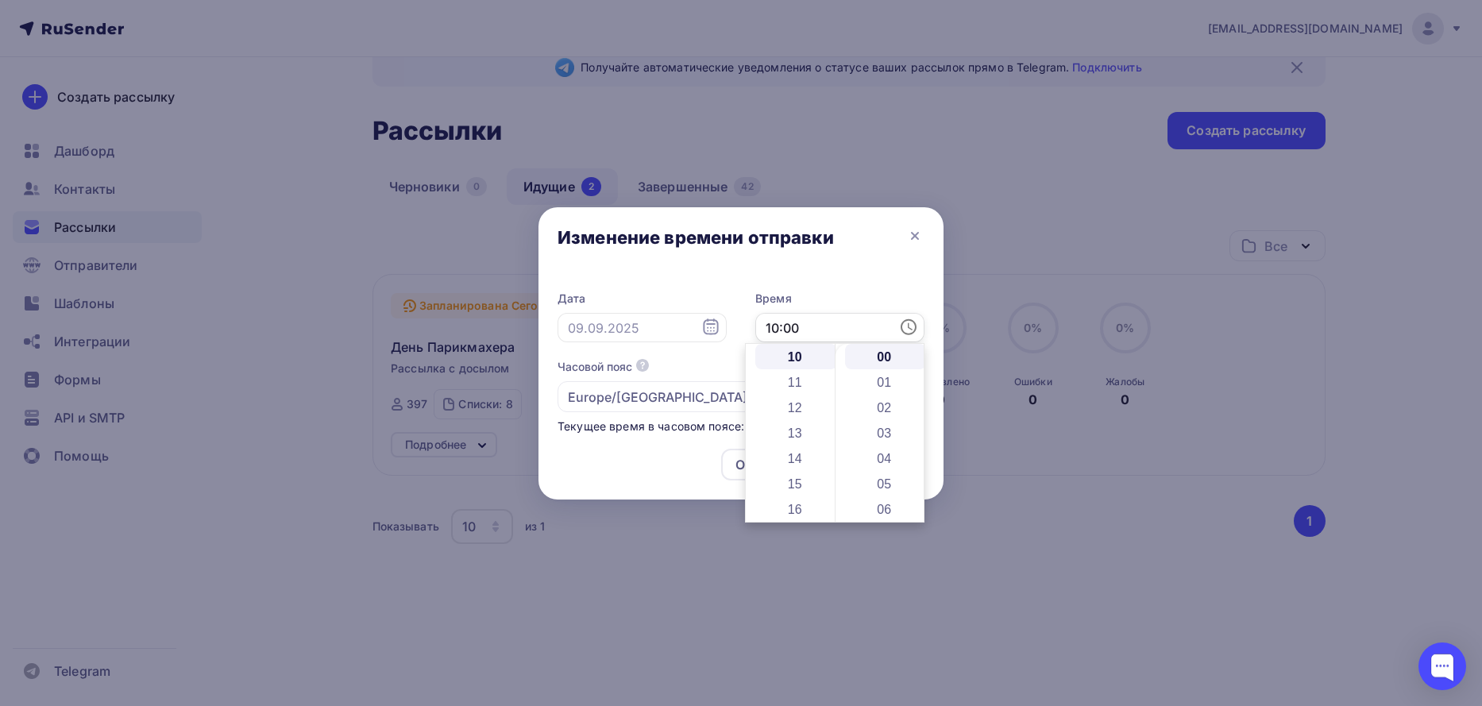
click at [859, 336] on input "10:00" at bounding box center [839, 328] width 169 height 30
click at [918, 335] on input "10:30" at bounding box center [839, 328] width 169 height 30
type input "10:30"
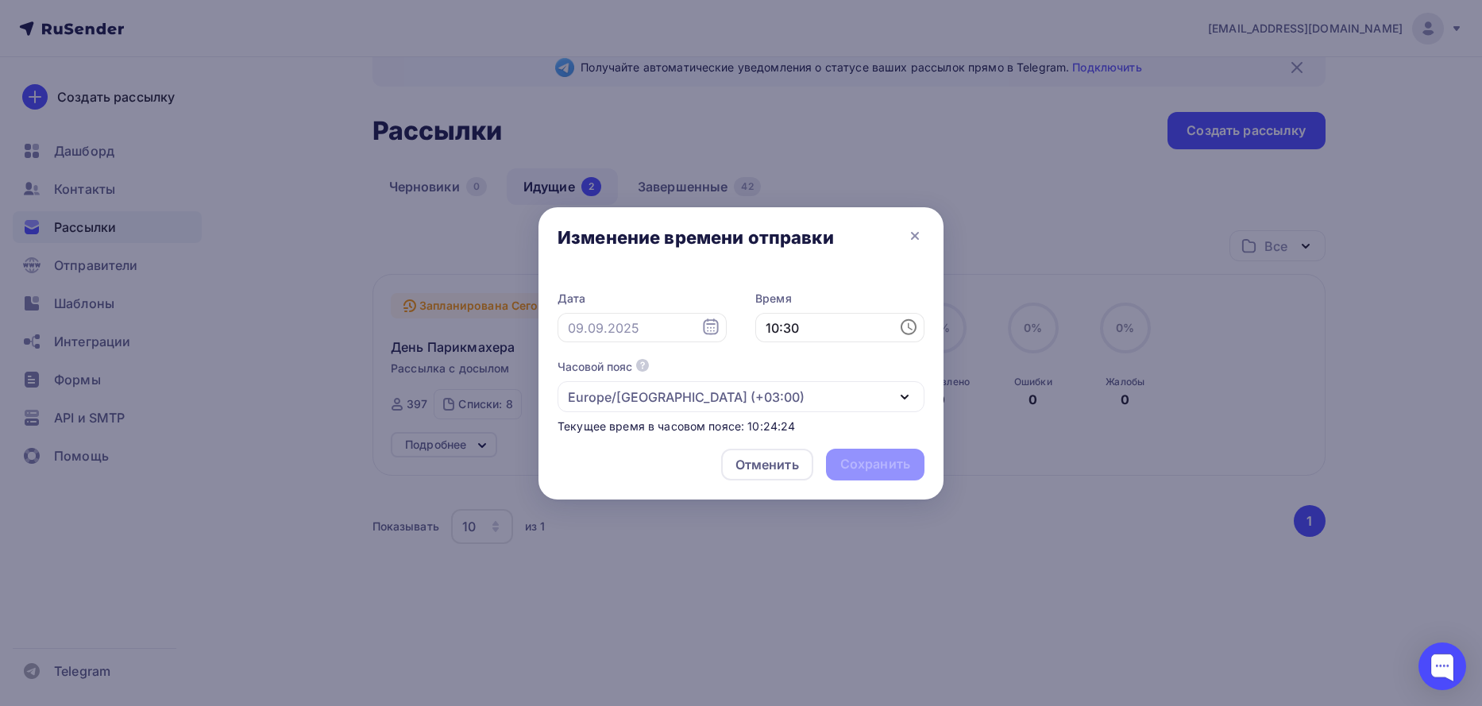
click at [901, 326] on icon at bounding box center [909, 327] width 16 height 16
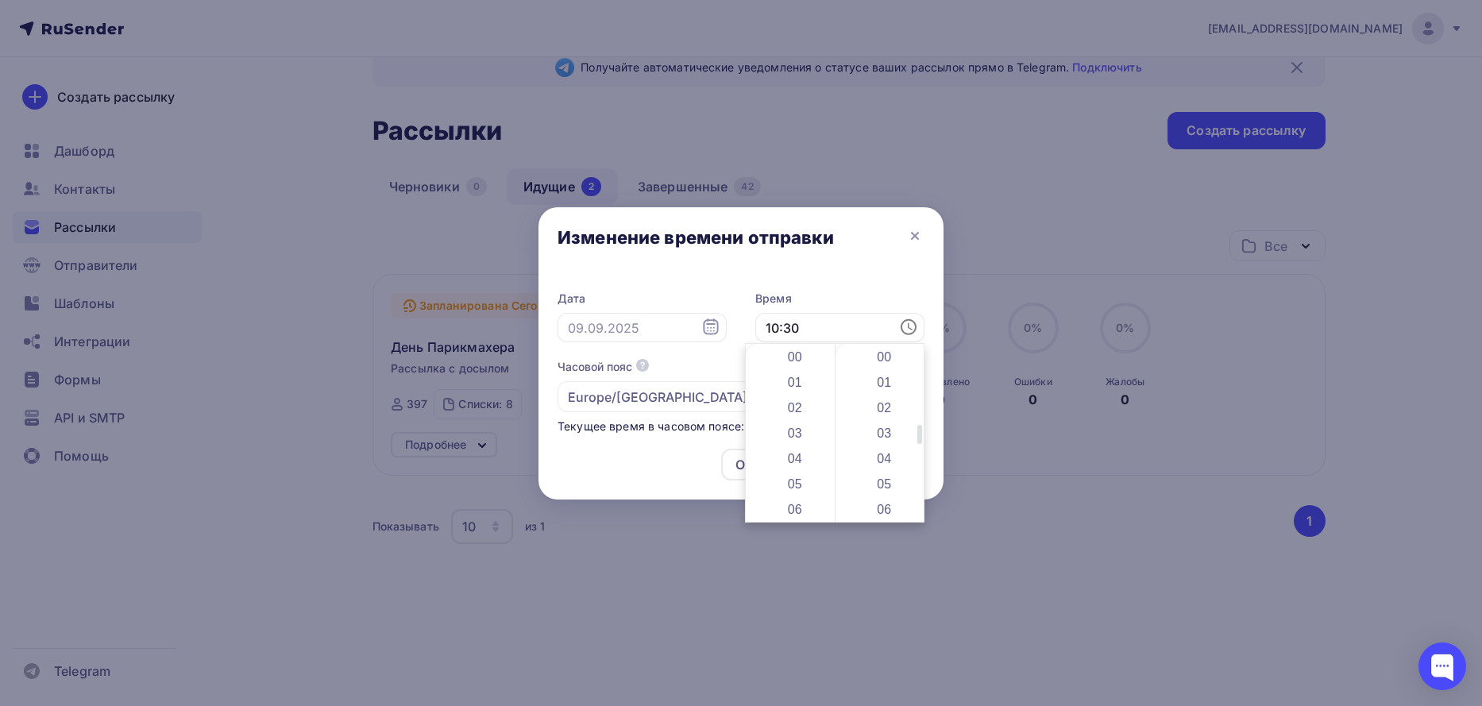
scroll to position [762, 0]
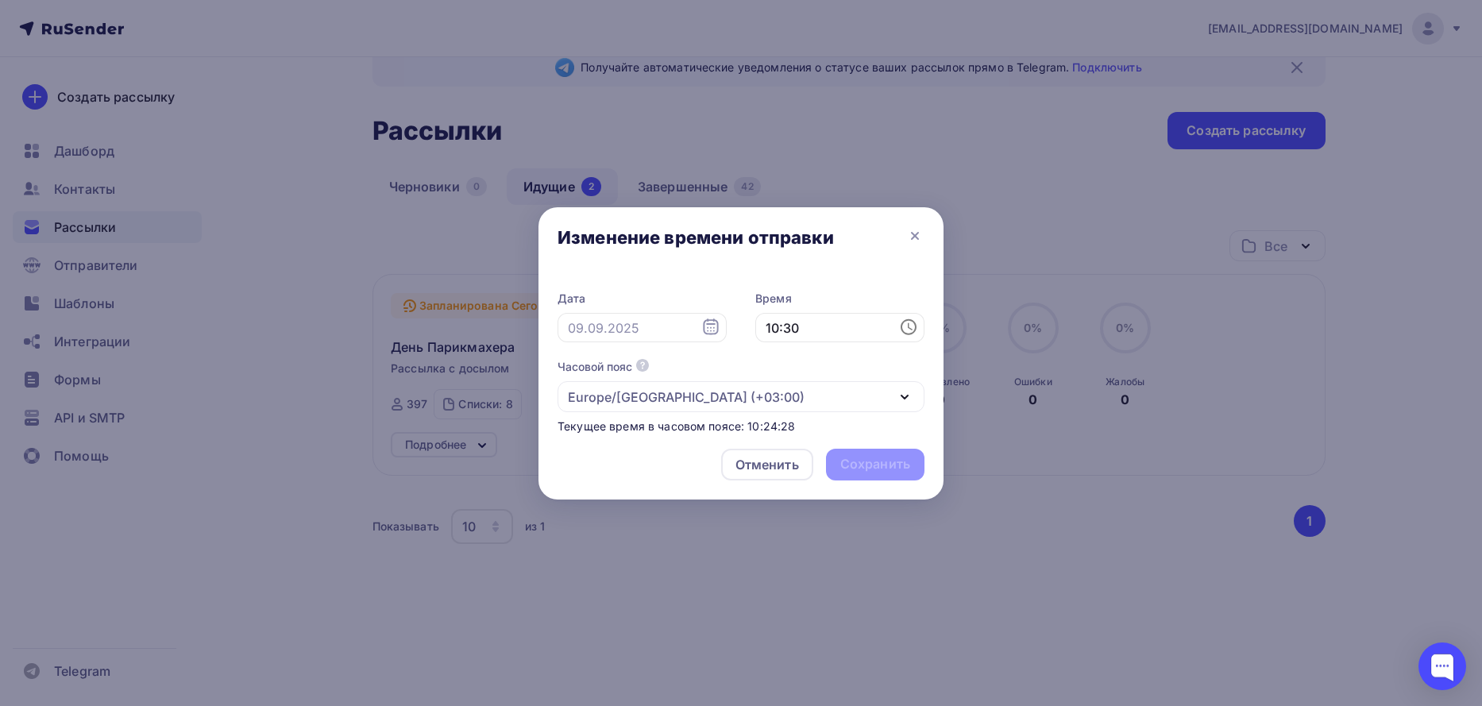
click at [883, 307] on div "Время 10:30" at bounding box center [839, 317] width 169 height 52
click at [710, 399] on div "Europe/[GEOGRAPHIC_DATA] (+03:00)" at bounding box center [686, 397] width 237 height 19
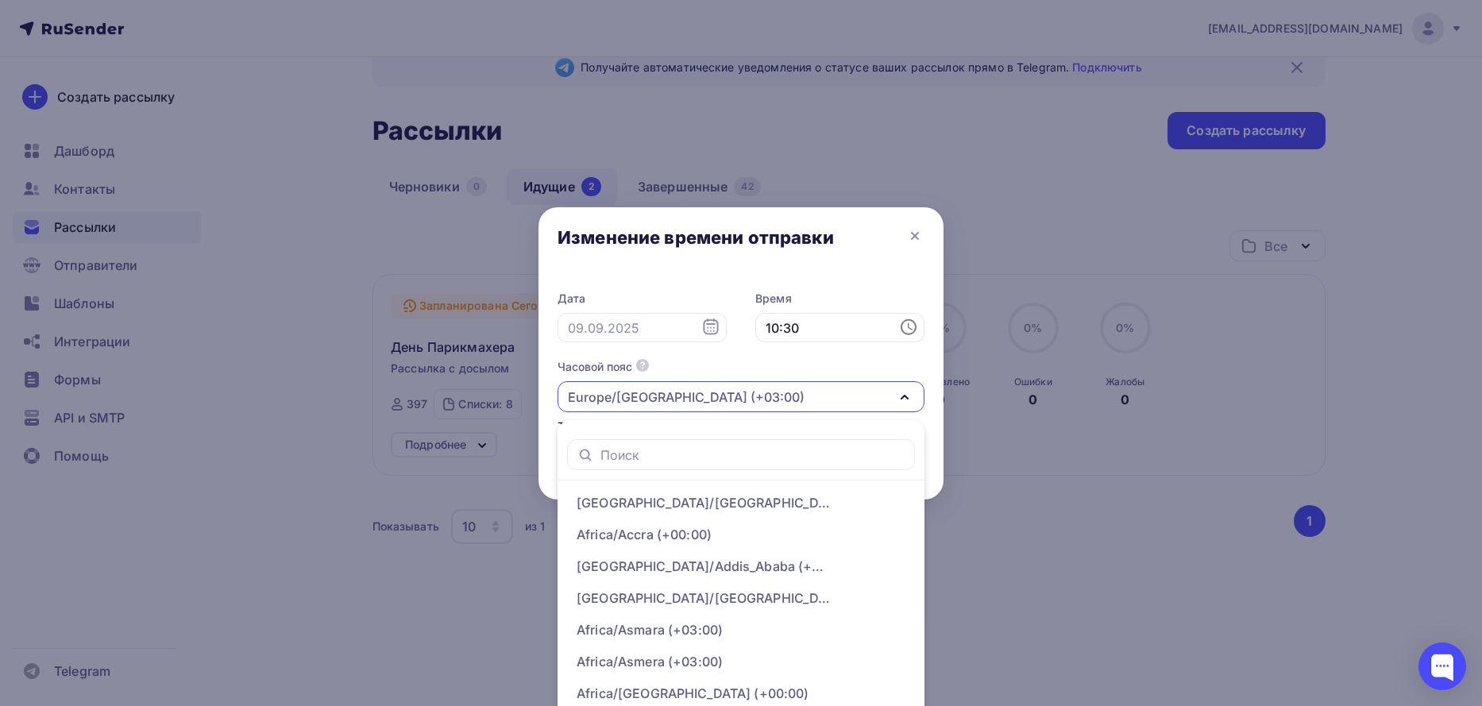
scroll to position [32, 0]
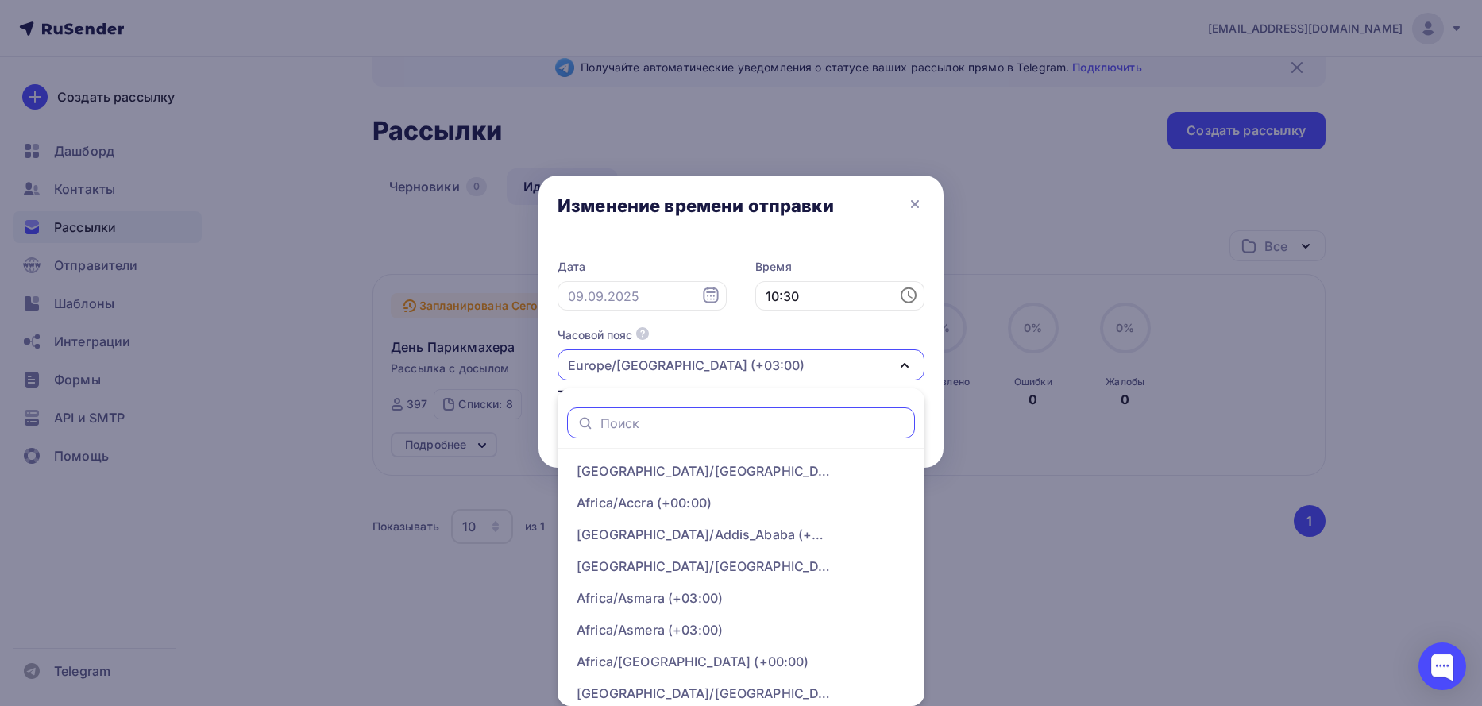
click at [635, 420] on input "text" at bounding box center [753, 423] width 306 height 17
type input "р"
click at [639, 330] on icon "button" at bounding box center [642, 333] width 13 height 13
type input "mo"
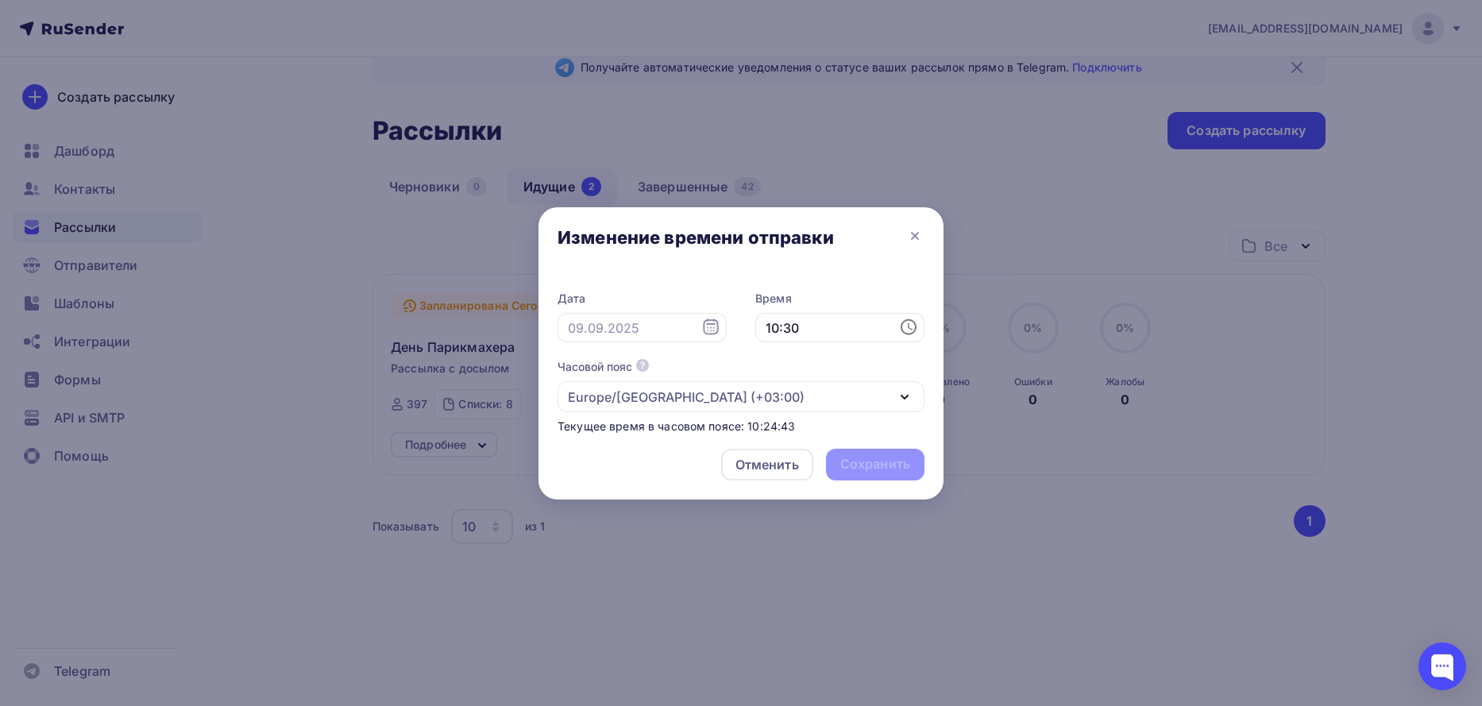
click at [798, 412] on div "Часовой пояс По умолчанию используется часовой пояс из настроек вашего акаунта …" at bounding box center [740, 396] width 367 height 75
click at [761, 398] on div "Europe/[GEOGRAPHIC_DATA] (+03:00)" at bounding box center [740, 396] width 367 height 31
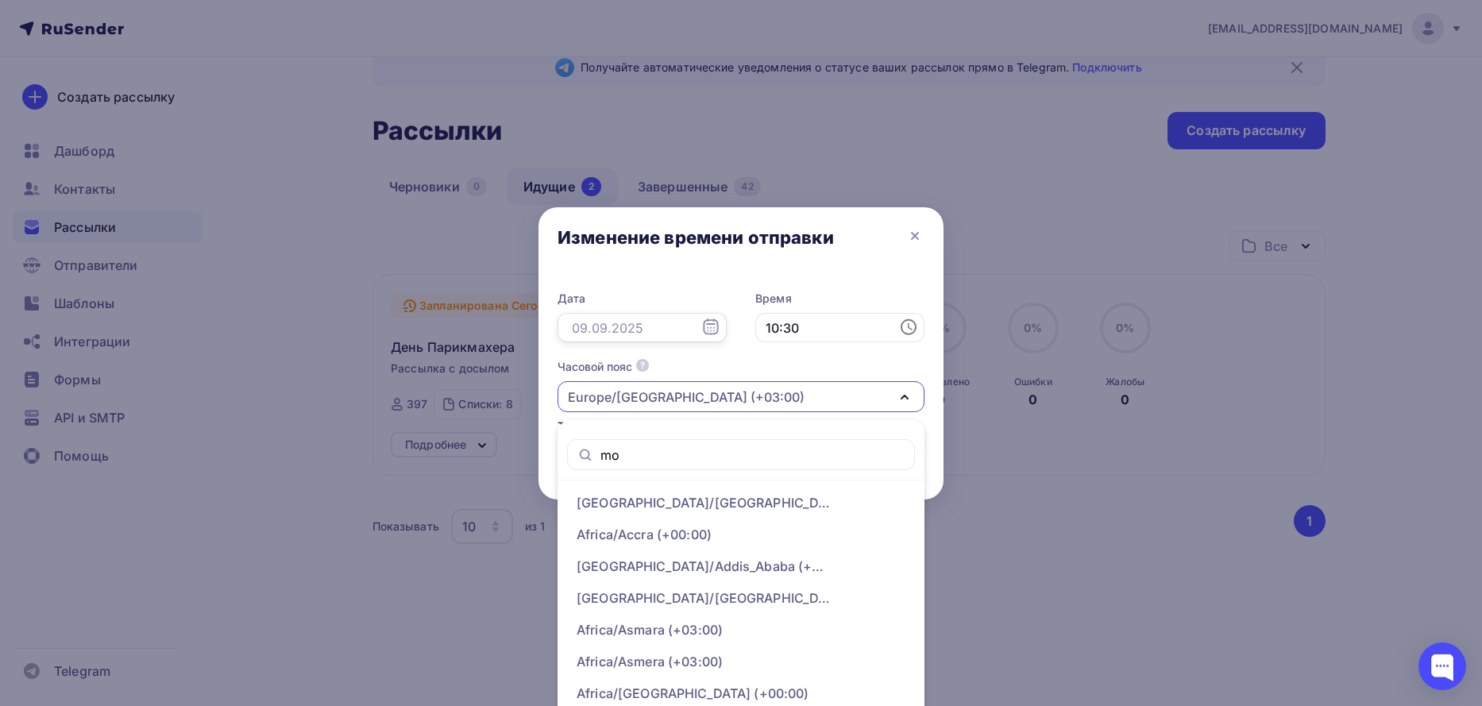
click at [593, 295] on div "Дата" at bounding box center [641, 317] width 169 height 52
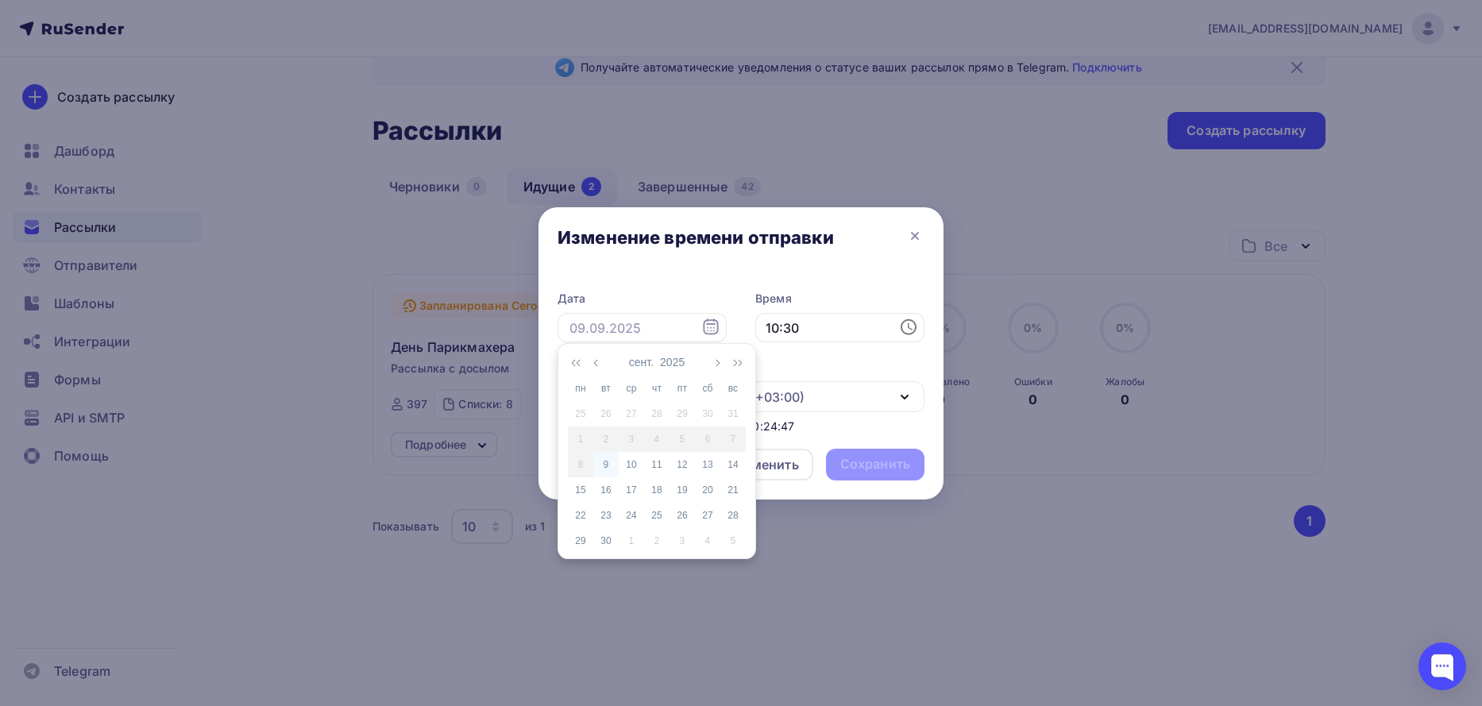
click at [602, 471] on div "9" at bounding box center [605, 464] width 25 height 14
type input "[DATE]"
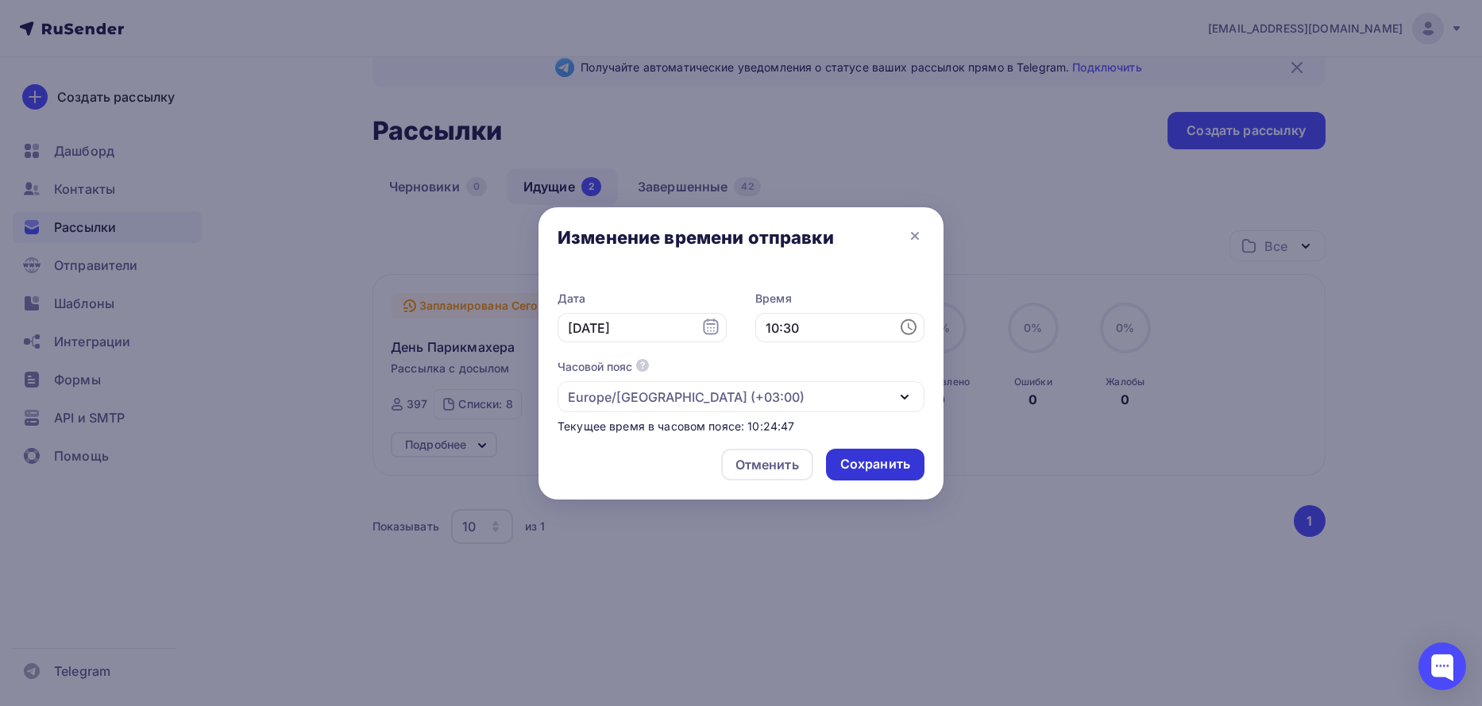
click at [877, 470] on div "Сохранить" at bounding box center [875, 464] width 70 height 18
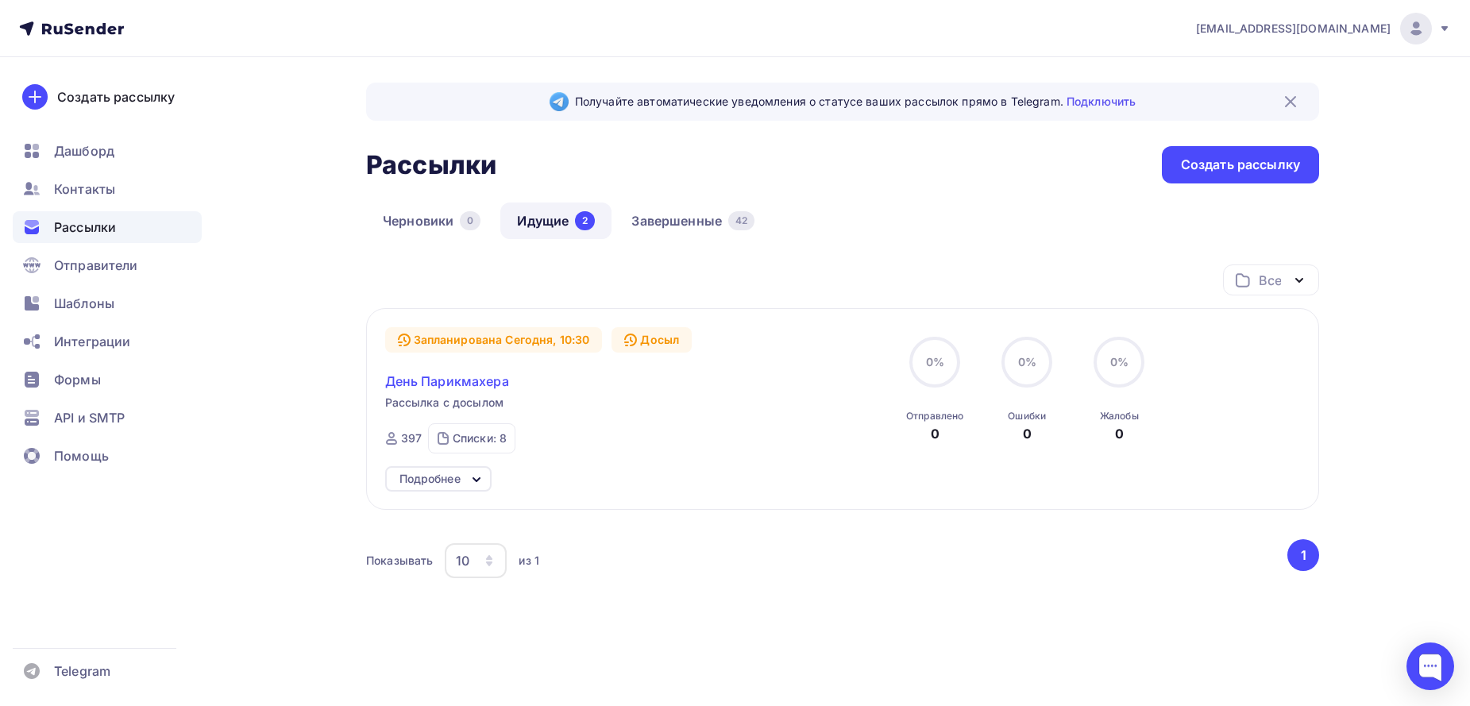
click at [464, 385] on span "День Парикмахера" at bounding box center [447, 381] width 124 height 19
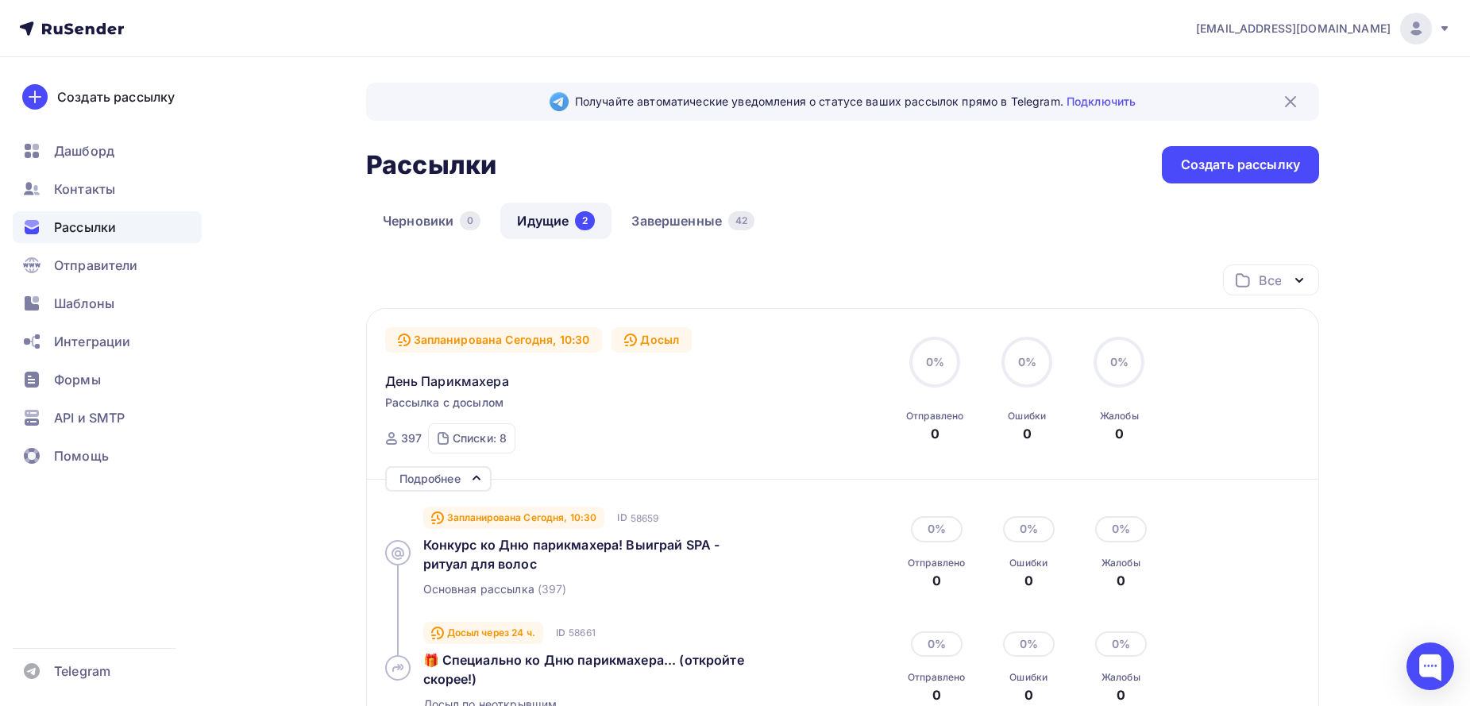
scroll to position [185, 0]
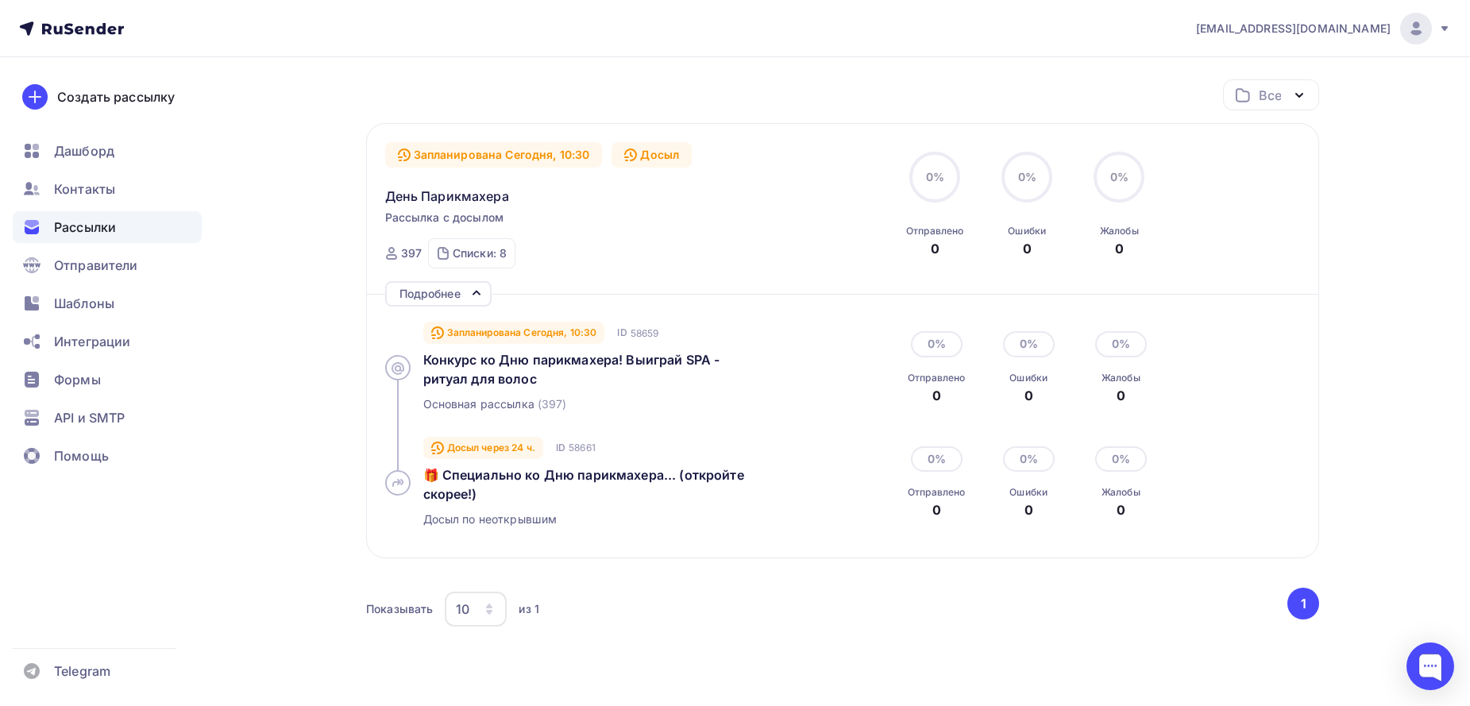
click at [480, 449] on div "Досыл через 24 ч." at bounding box center [483, 448] width 120 height 22
click at [520, 457] on div "Досыл через 24 ч." at bounding box center [483, 448] width 120 height 22
click at [442, 453] on icon at bounding box center [437, 448] width 13 height 13
click at [492, 446] on div "Досыл через 24 ч." at bounding box center [483, 448] width 120 height 22
